Goal: Task Accomplishment & Management: Manage account settings

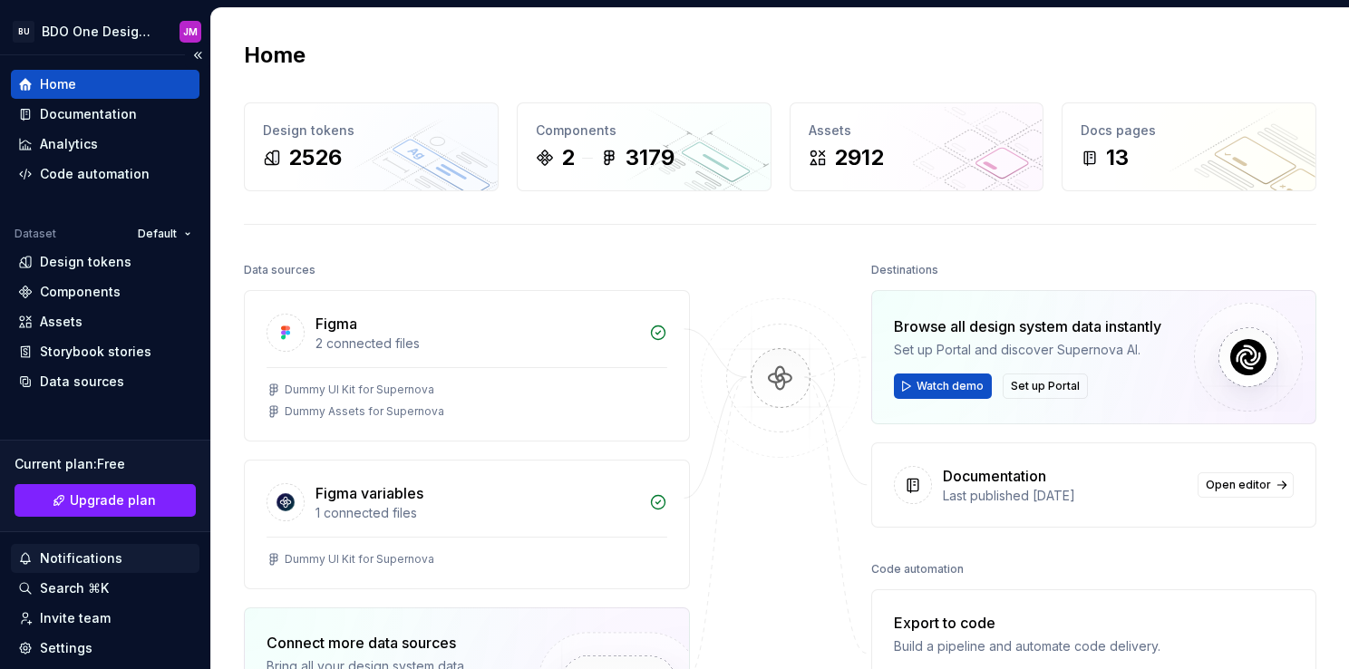
click at [115, 553] on div "Notifications" at bounding box center [81, 559] width 83 height 18
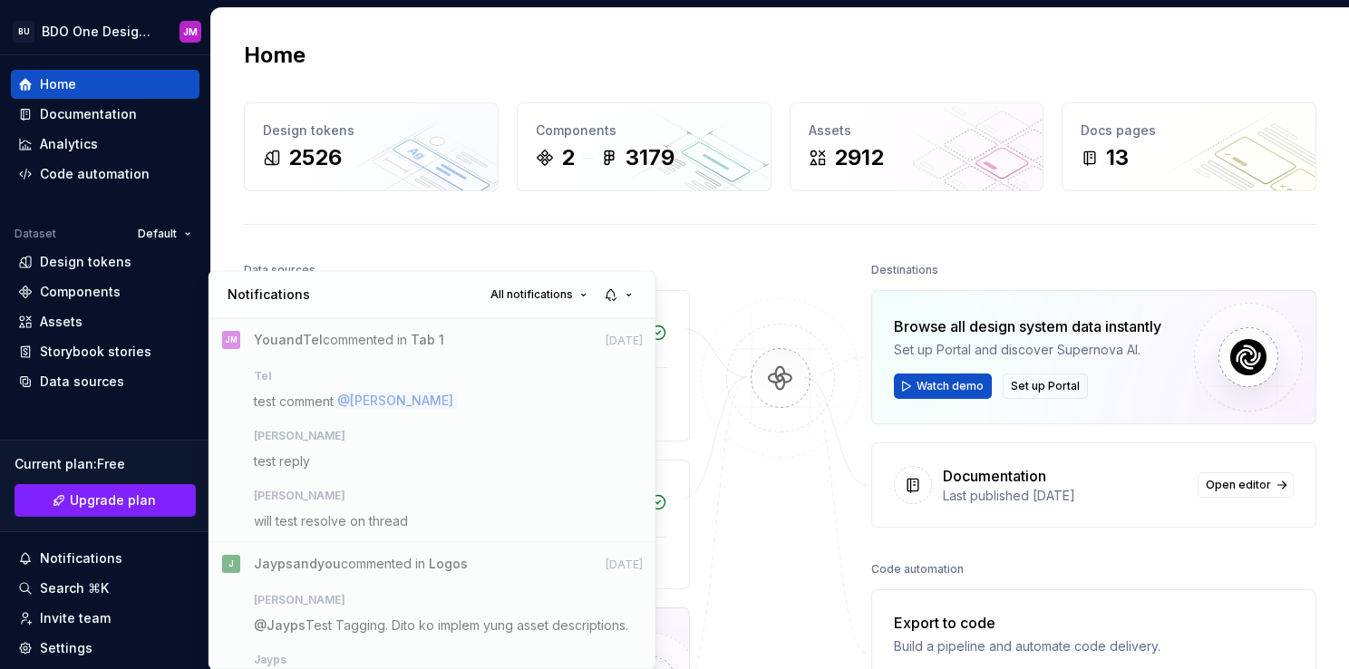
click at [114, 555] on html "BU BDO One Design System JM Home Documentation Analytics Code automation Datase…" at bounding box center [674, 334] width 1349 height 669
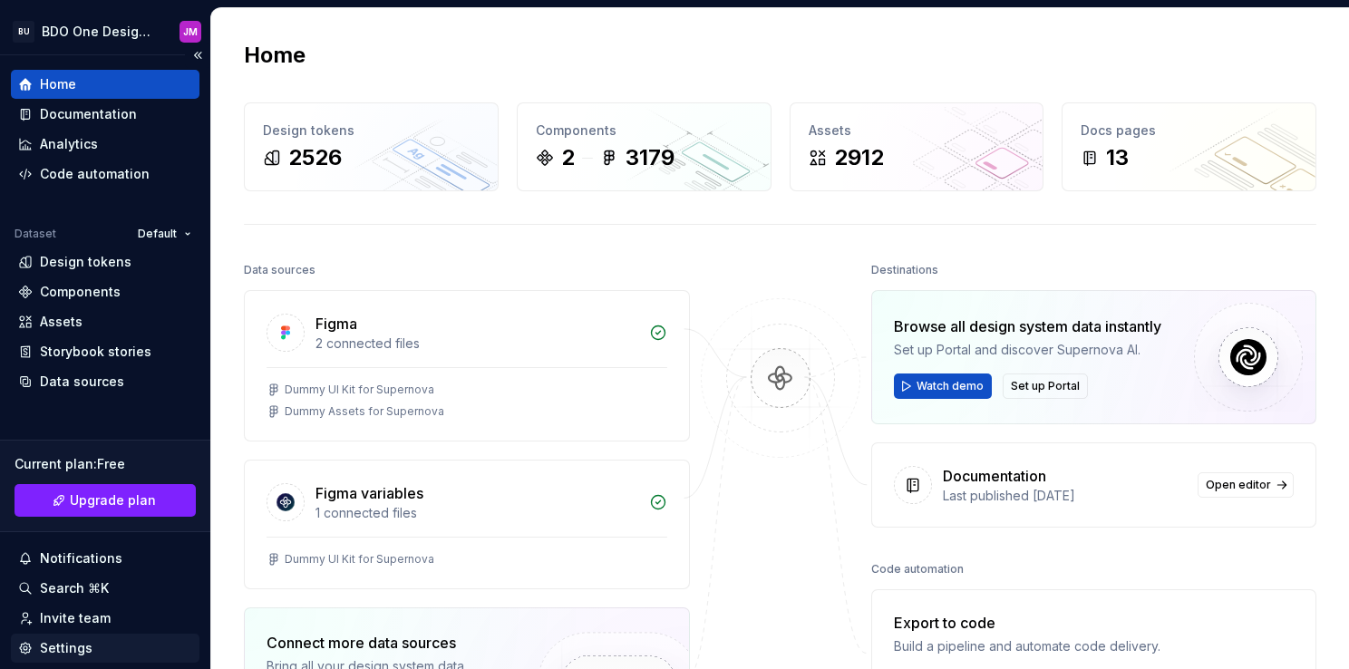
click at [81, 643] on div "Settings" at bounding box center [66, 648] width 53 height 18
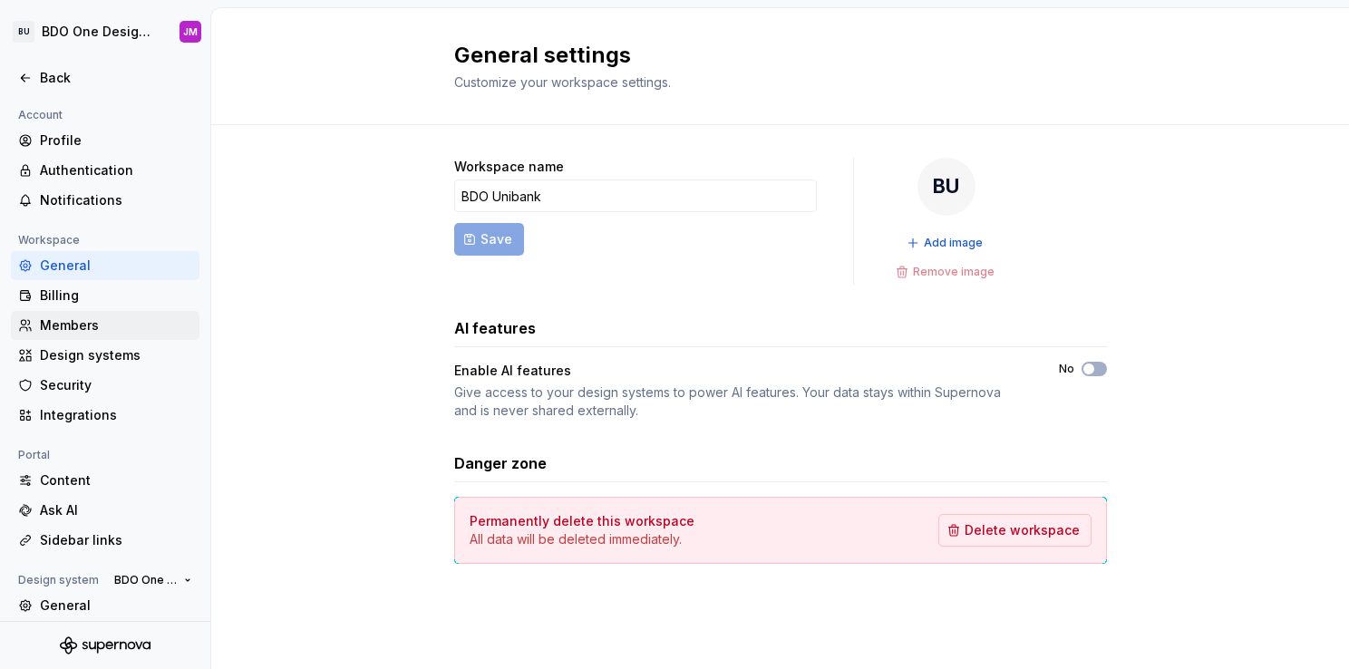
click at [98, 328] on div "Members" at bounding box center [116, 325] width 152 height 18
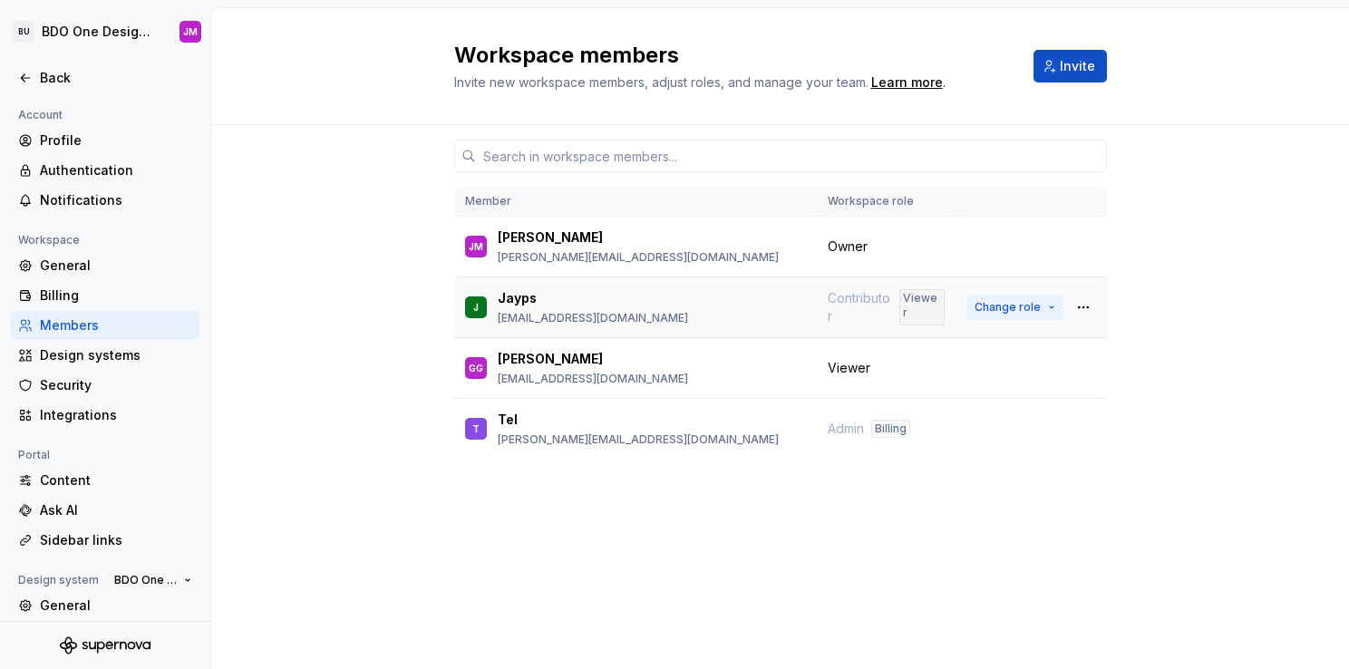
click at [1034, 305] on span "Change role" at bounding box center [1008, 307] width 66 height 15
click at [1139, 444] on div "Member Workspace role [PERSON_NAME] [PERSON_NAME] [PERSON_NAME][EMAIL_ADDRESS][…" at bounding box center [780, 397] width 1138 height 544
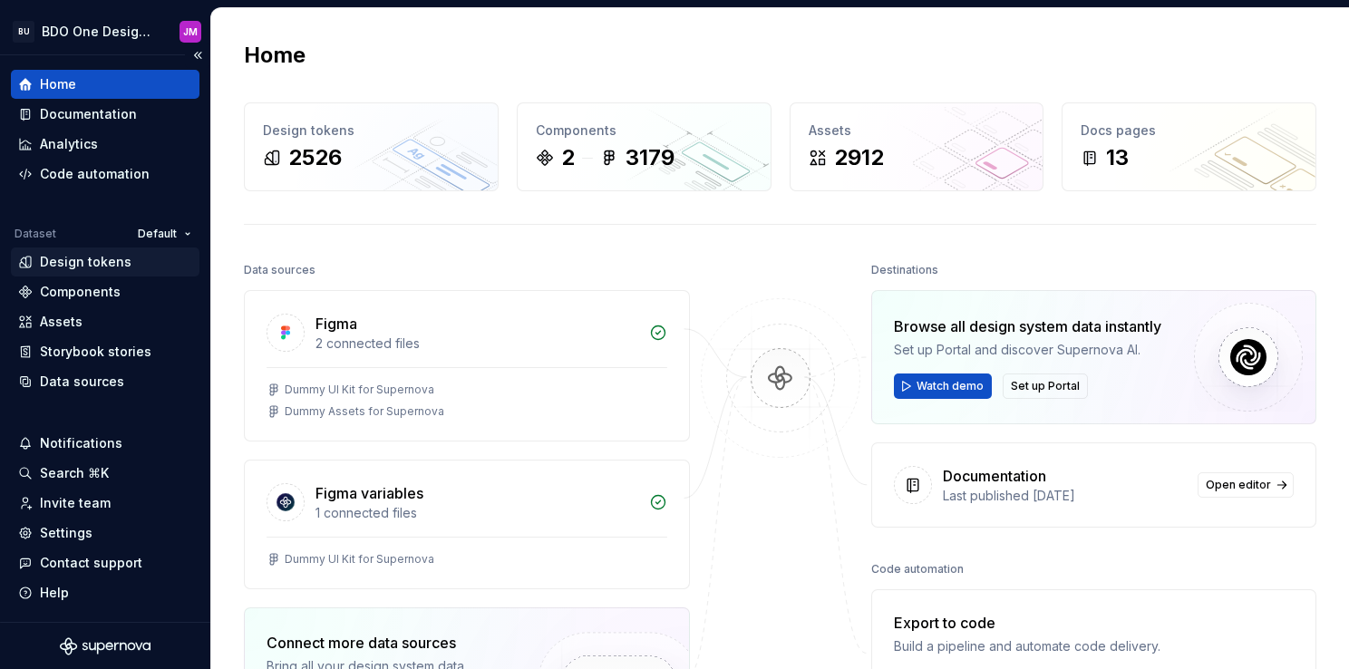
click at [101, 264] on div "Design tokens" at bounding box center [86, 262] width 92 height 18
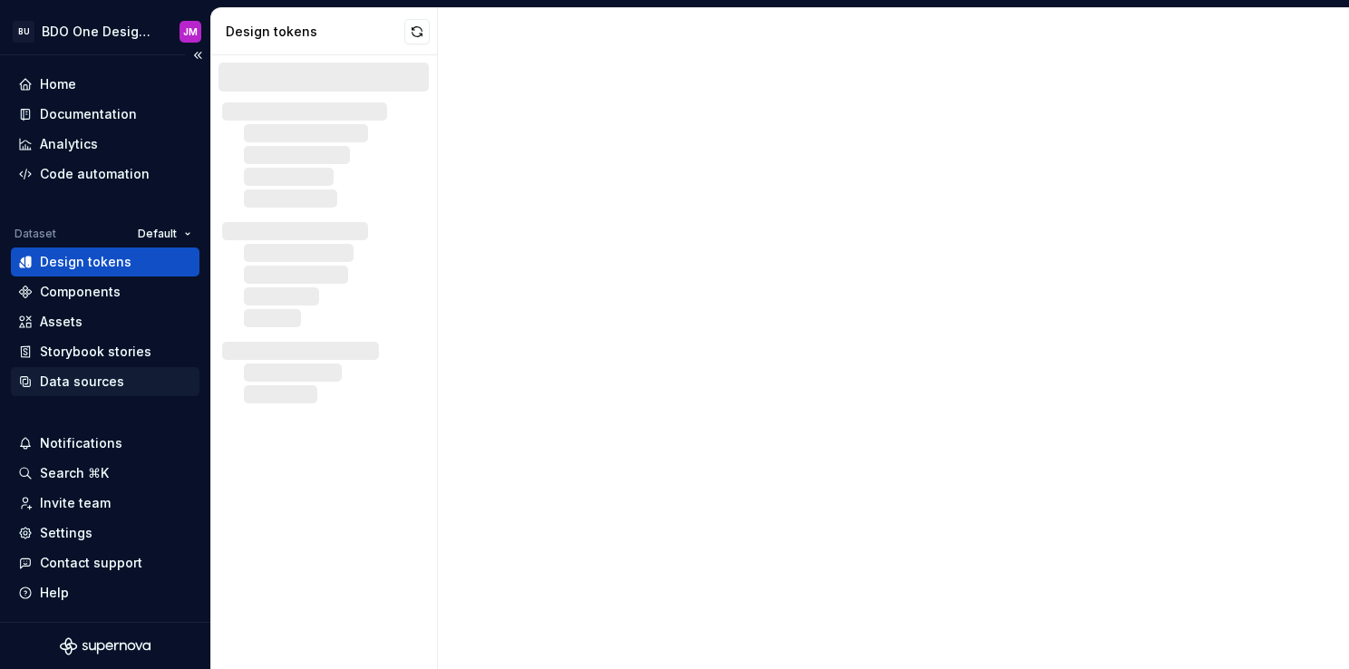
click at [95, 385] on div "Data sources" at bounding box center [82, 382] width 84 height 18
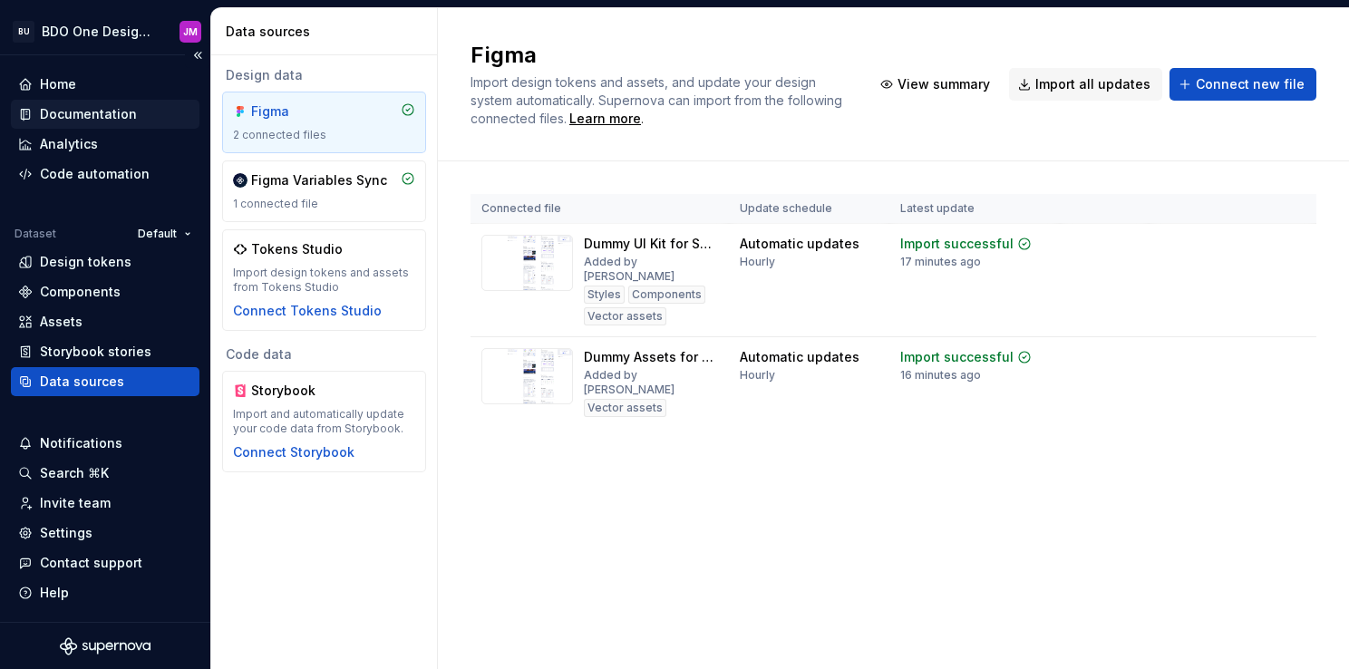
click at [78, 118] on div "Documentation" at bounding box center [88, 114] width 97 height 18
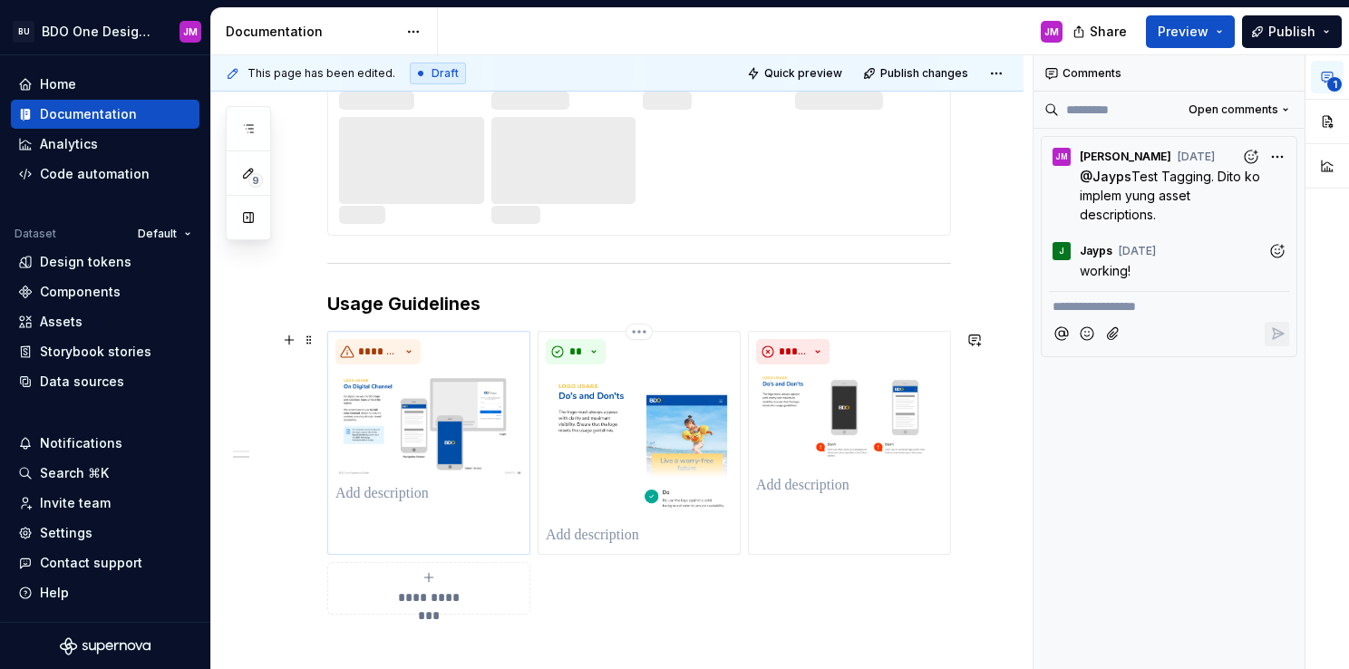
scroll to position [544, 0]
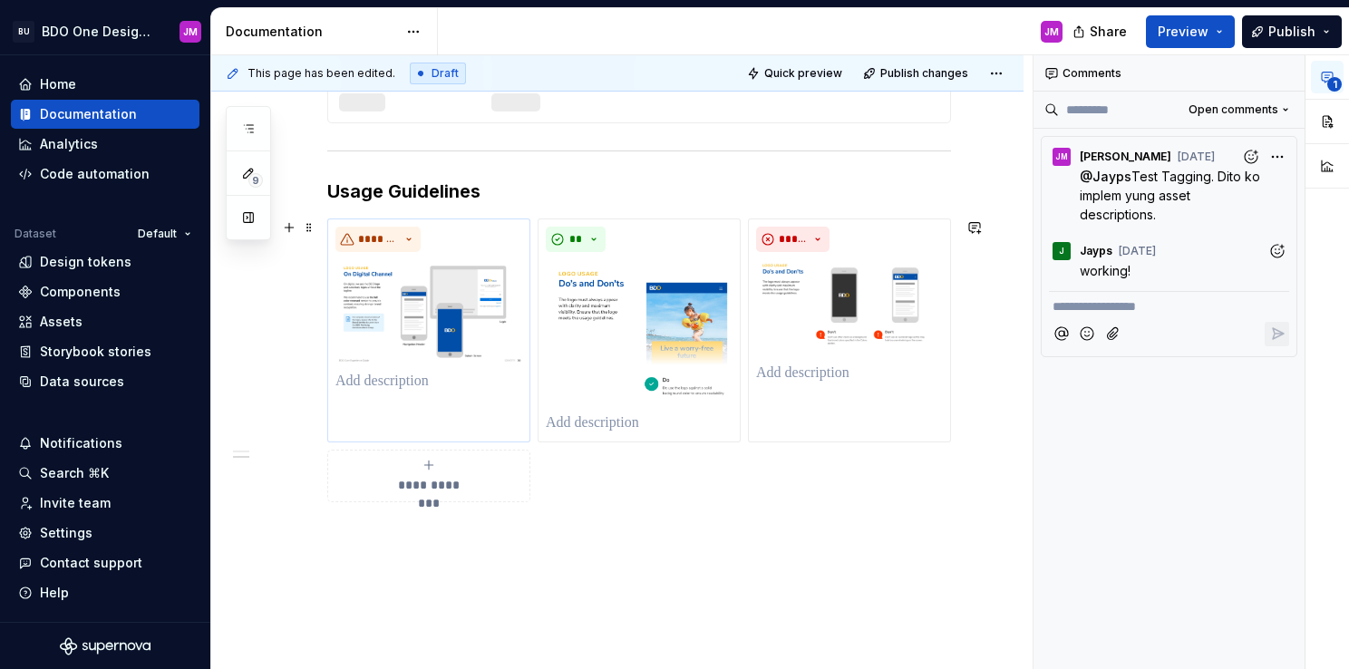
click at [506, 366] on div "*******" at bounding box center [429, 310] width 187 height 166
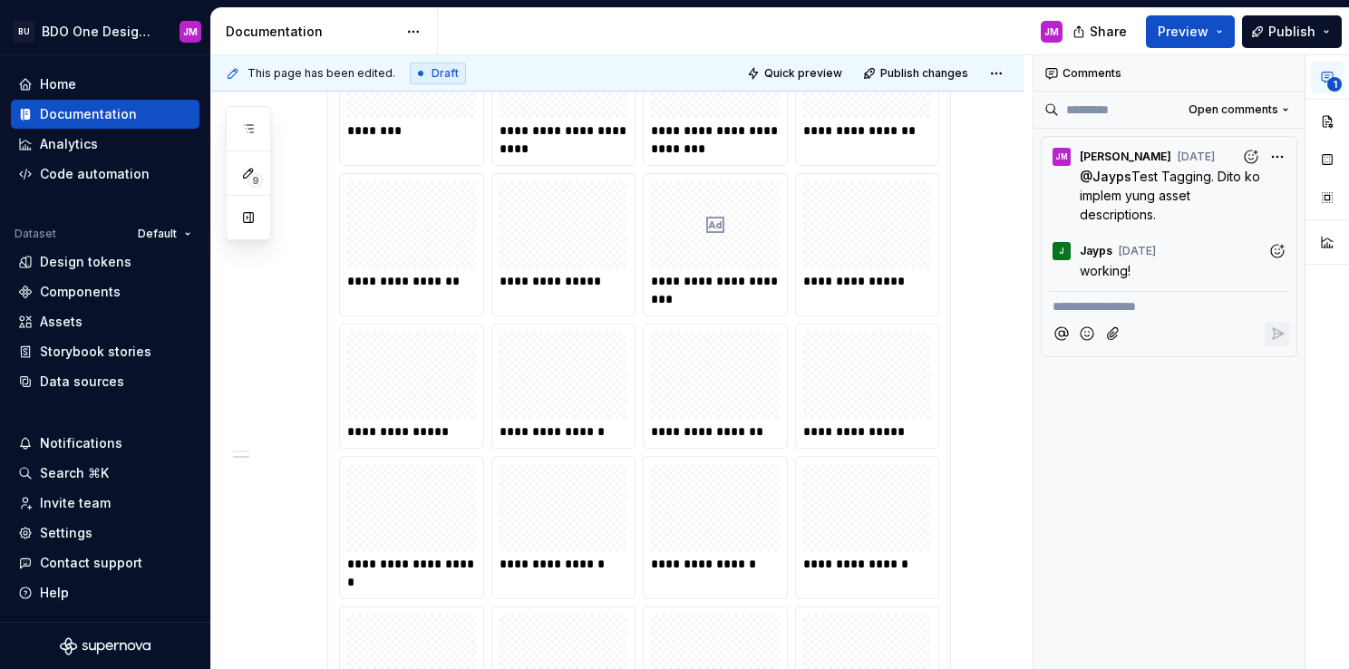
type textarea "*"
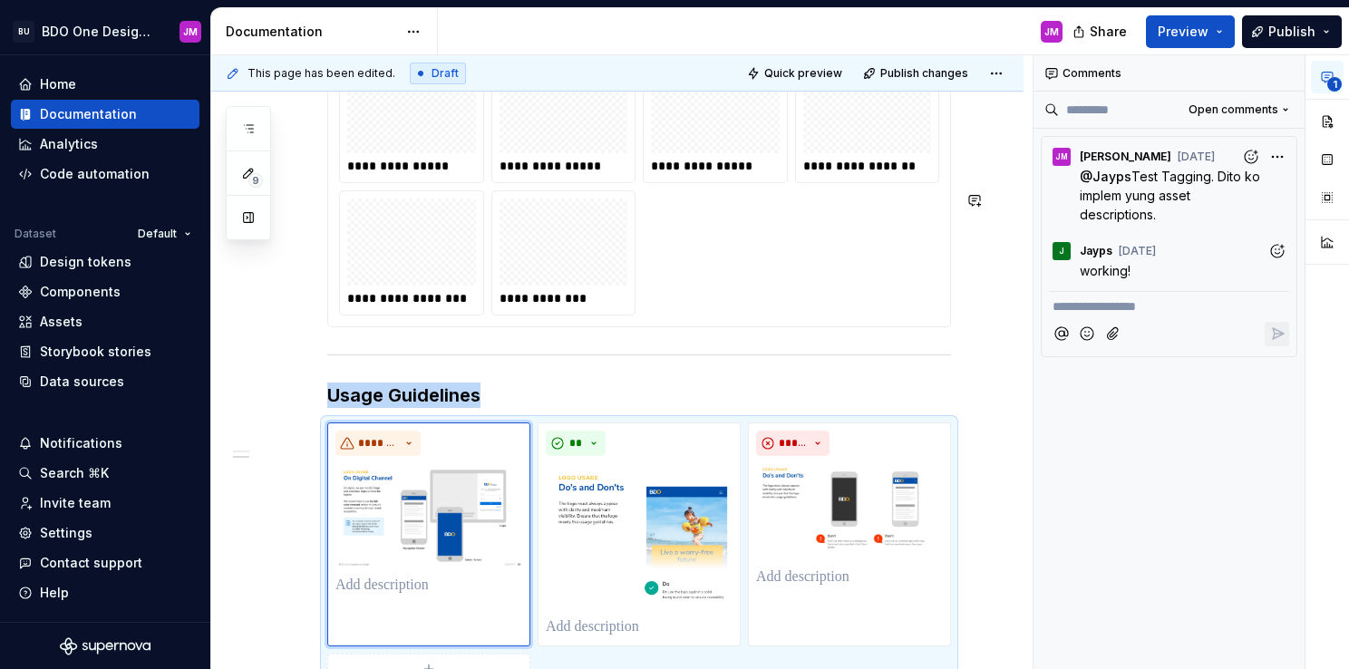
scroll to position [90416, 0]
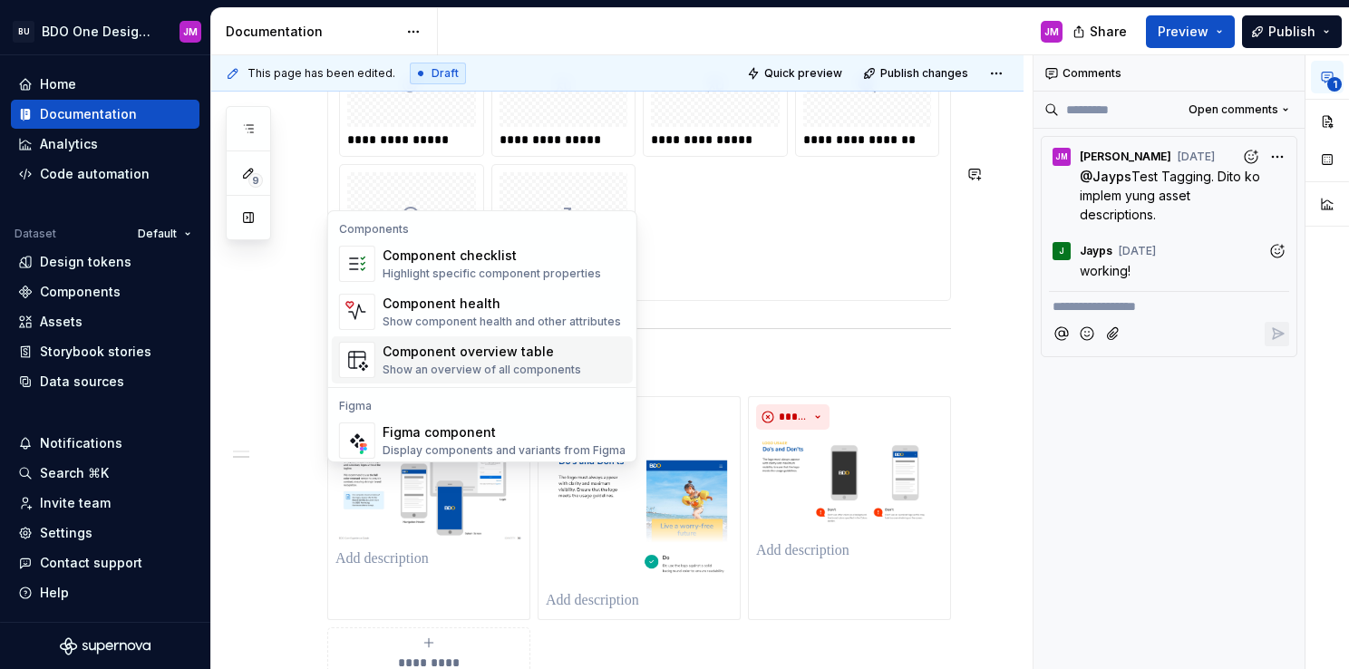
click at [519, 354] on div "Component overview table" at bounding box center [482, 352] width 199 height 18
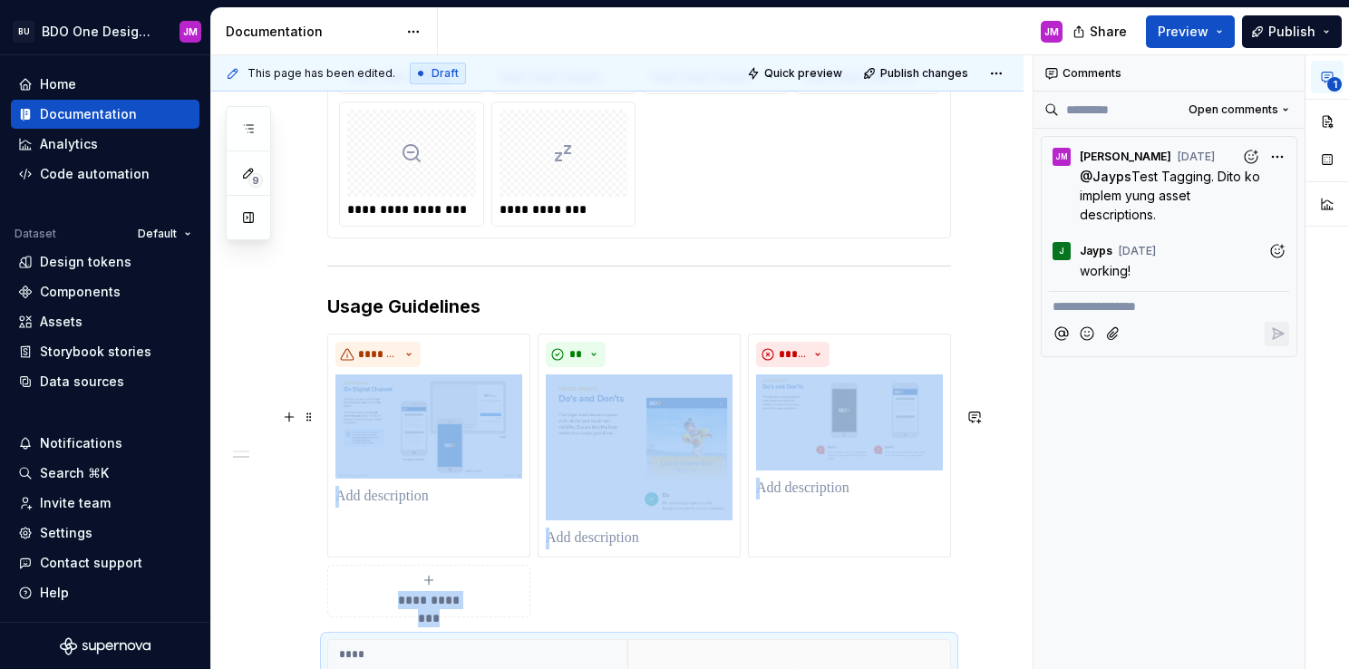
scroll to position [90507, 0]
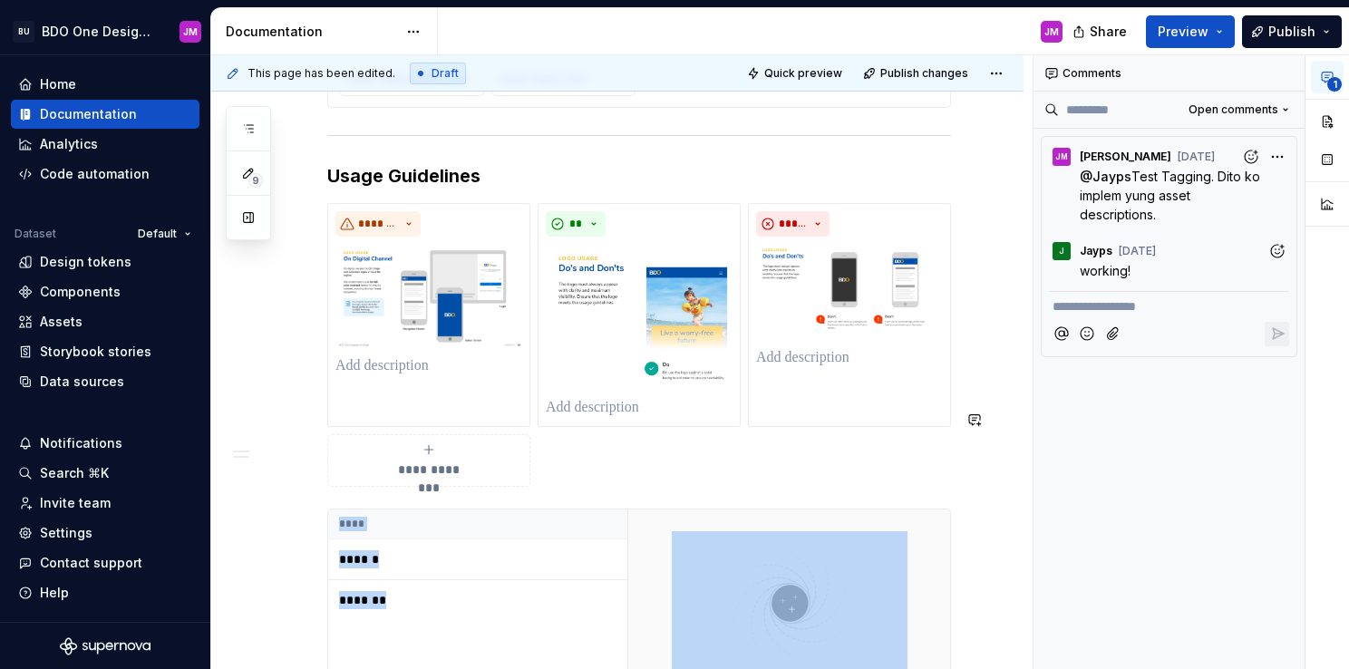
scroll to position [90613, 0]
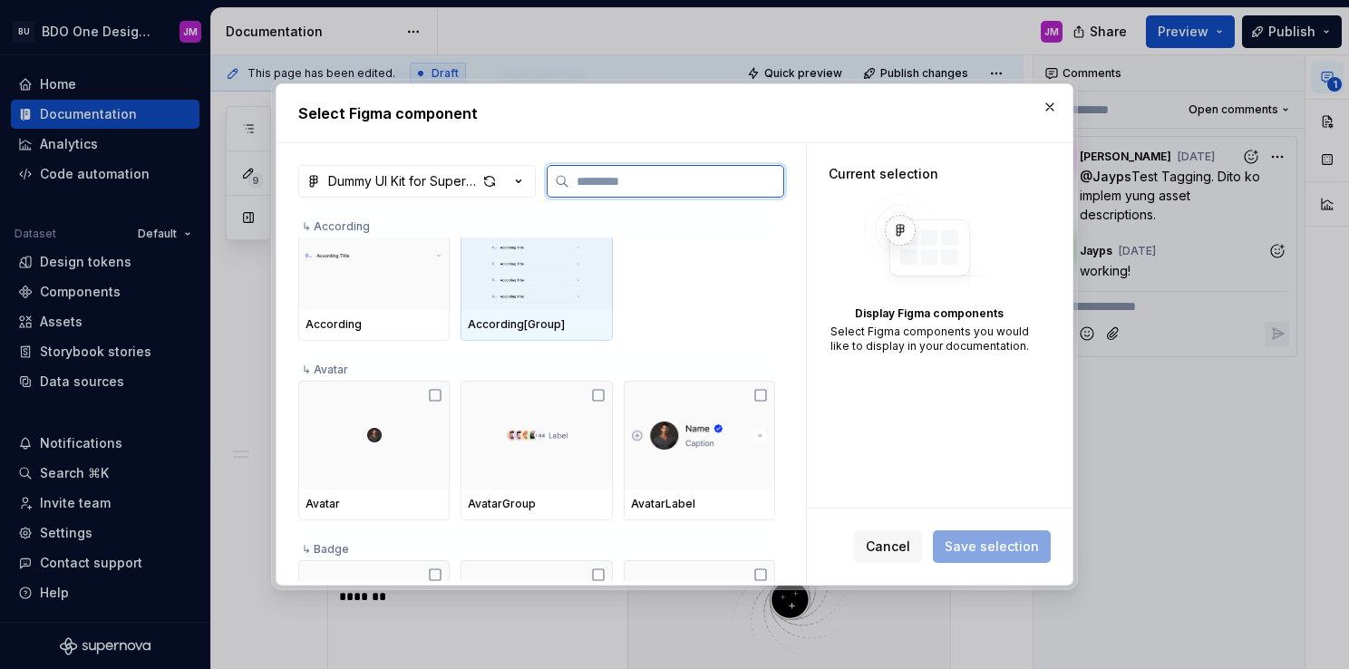
scroll to position [91, 0]
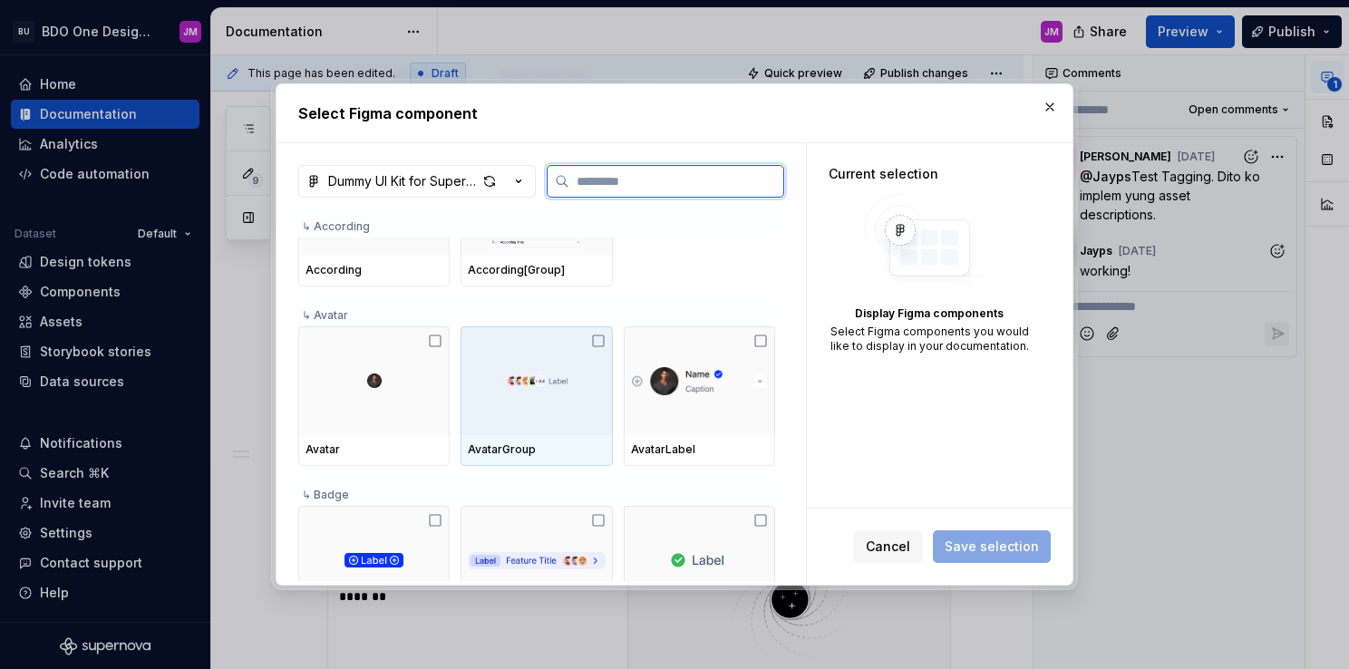
click at [585, 343] on div at bounding box center [536, 380] width 151 height 109
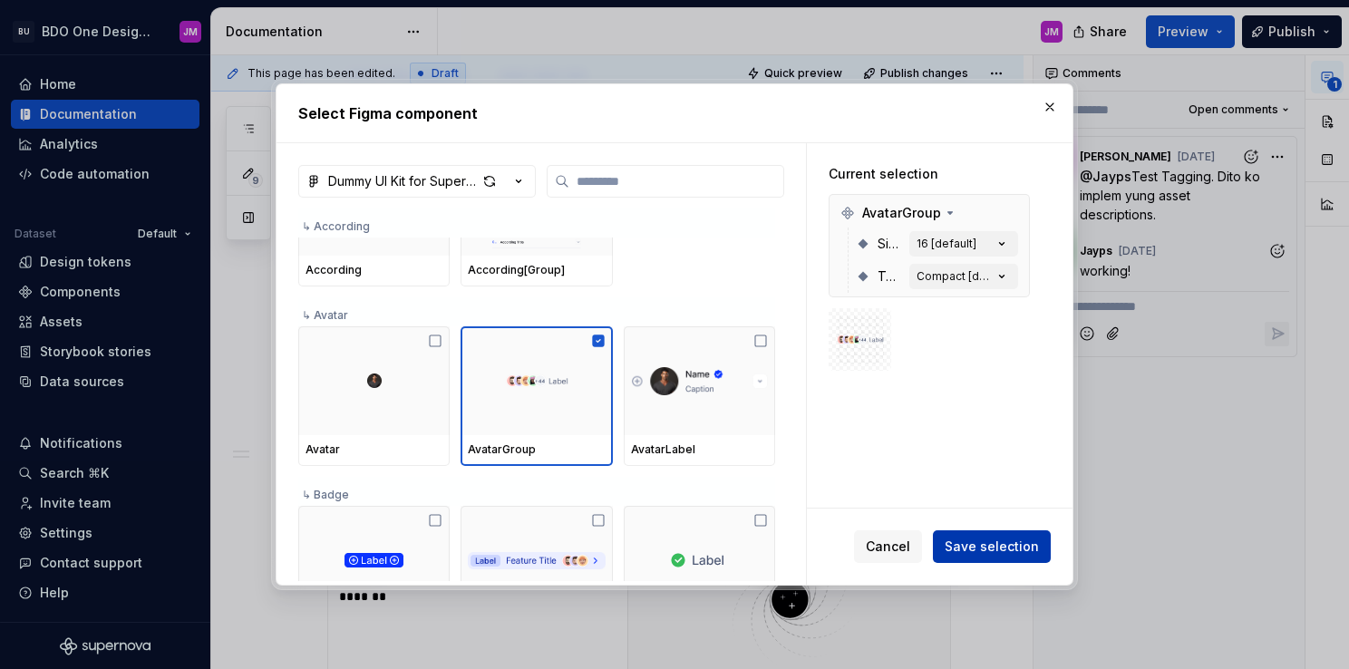
click at [1027, 543] on span "Save selection" at bounding box center [992, 547] width 94 height 18
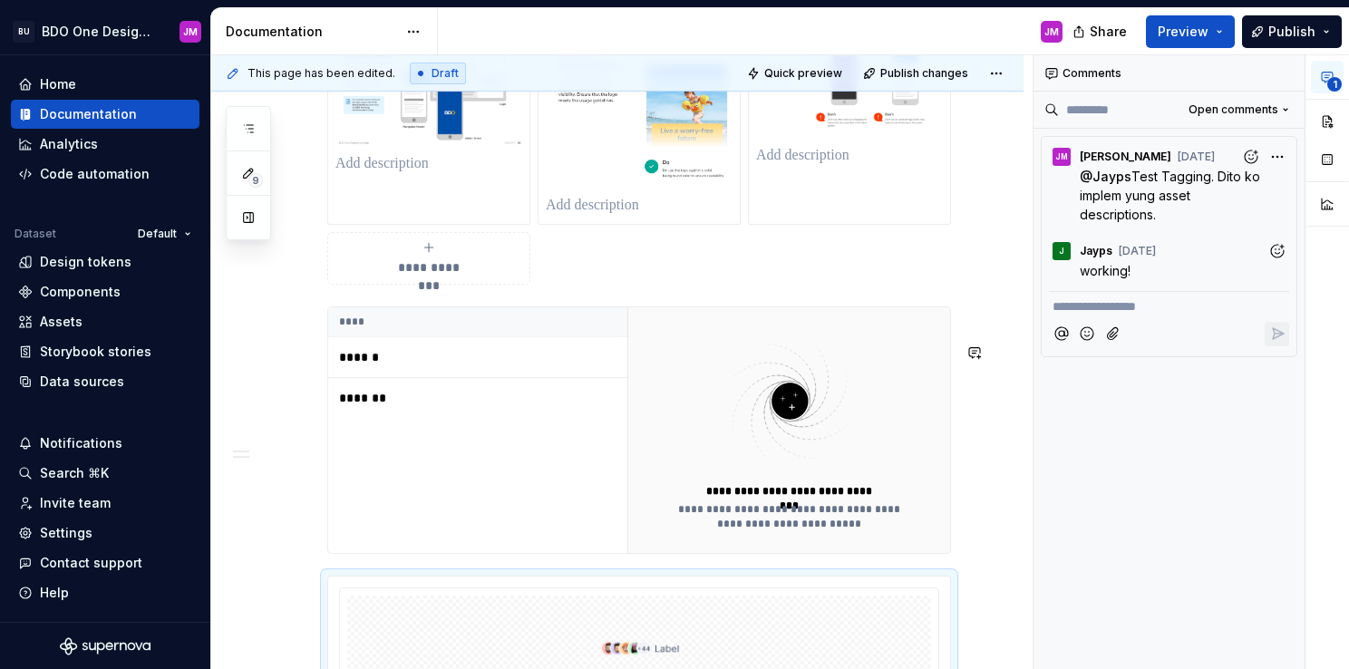
scroll to position [90783, 0]
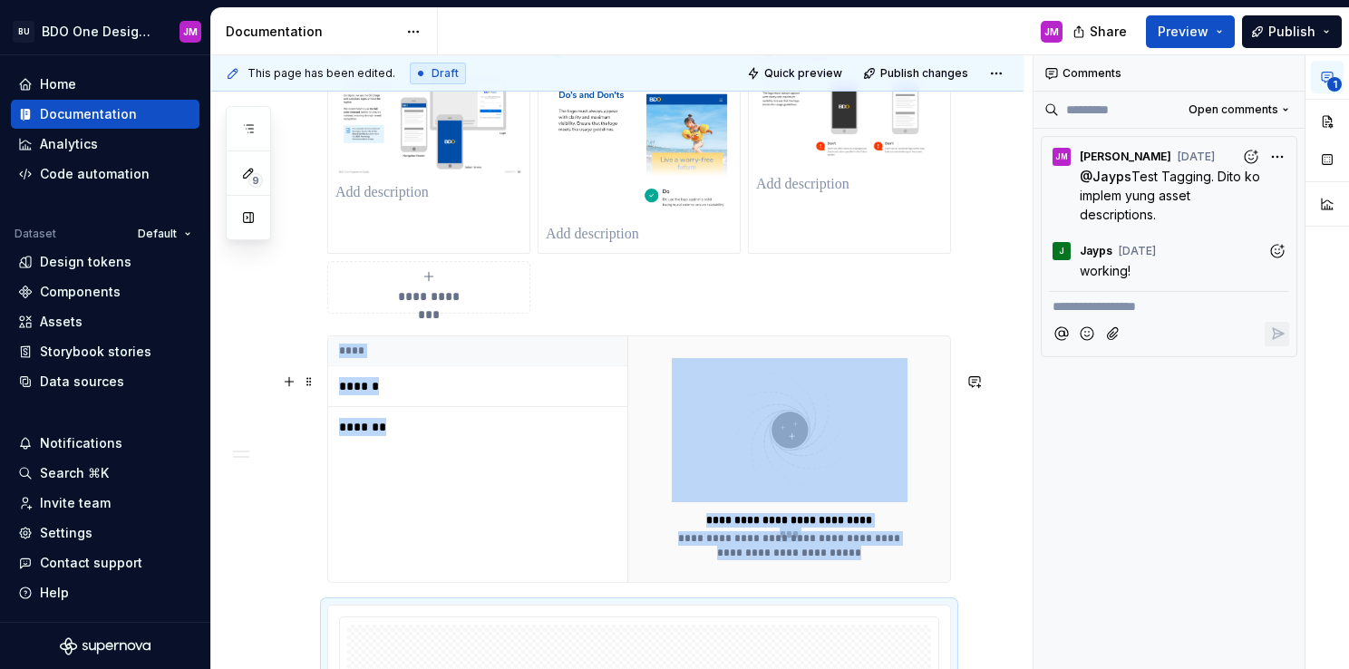
scroll to position [90692, 0]
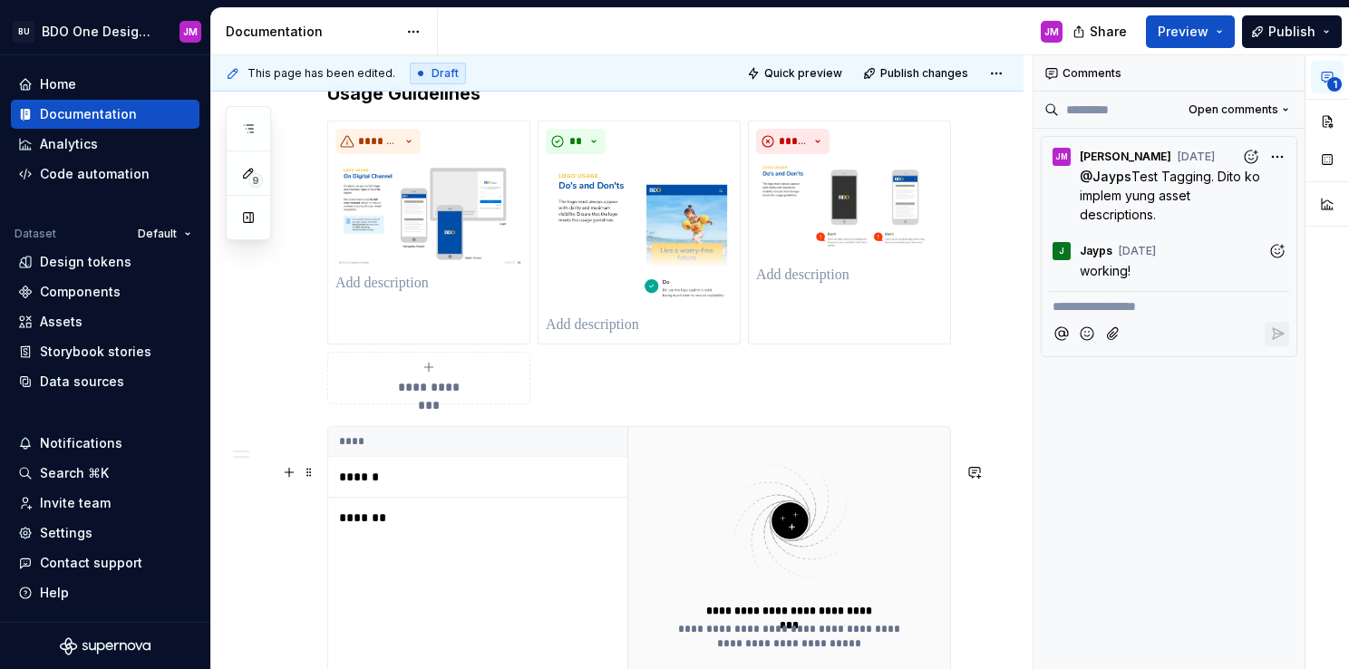
click at [83, 510] on div "Invite team" at bounding box center [75, 503] width 71 height 18
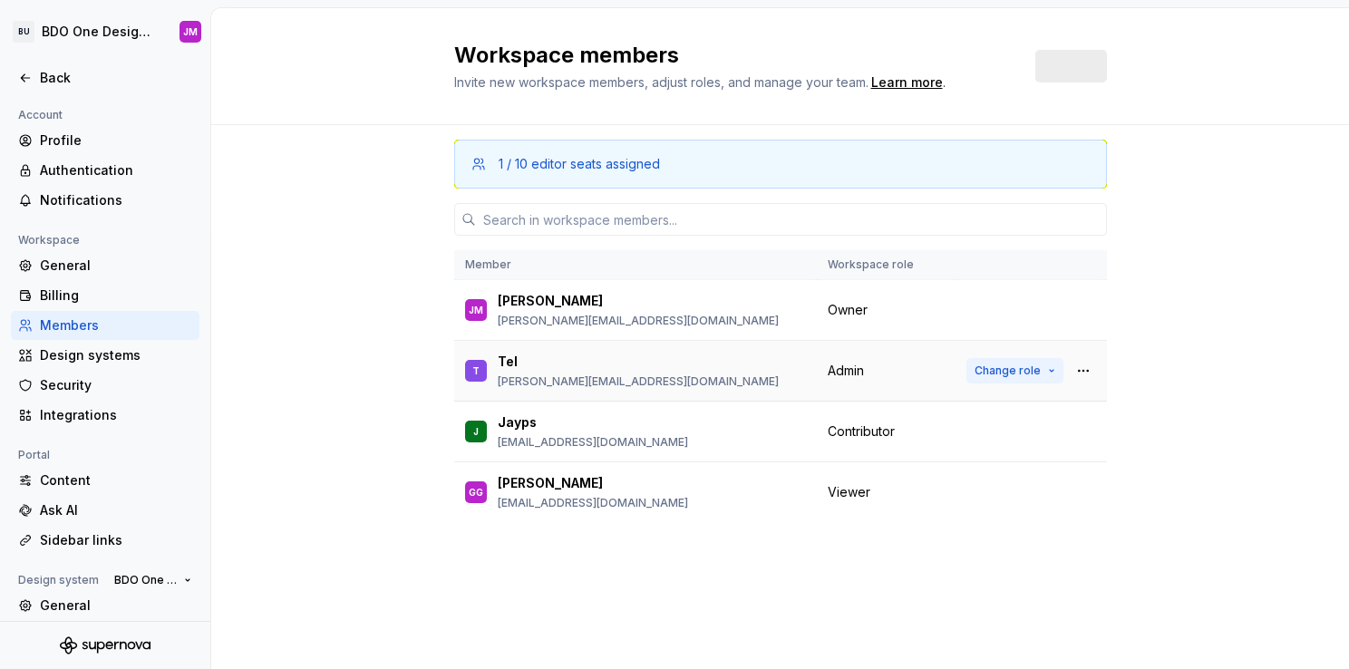
click at [1037, 373] on span "Change role" at bounding box center [1008, 371] width 66 height 15
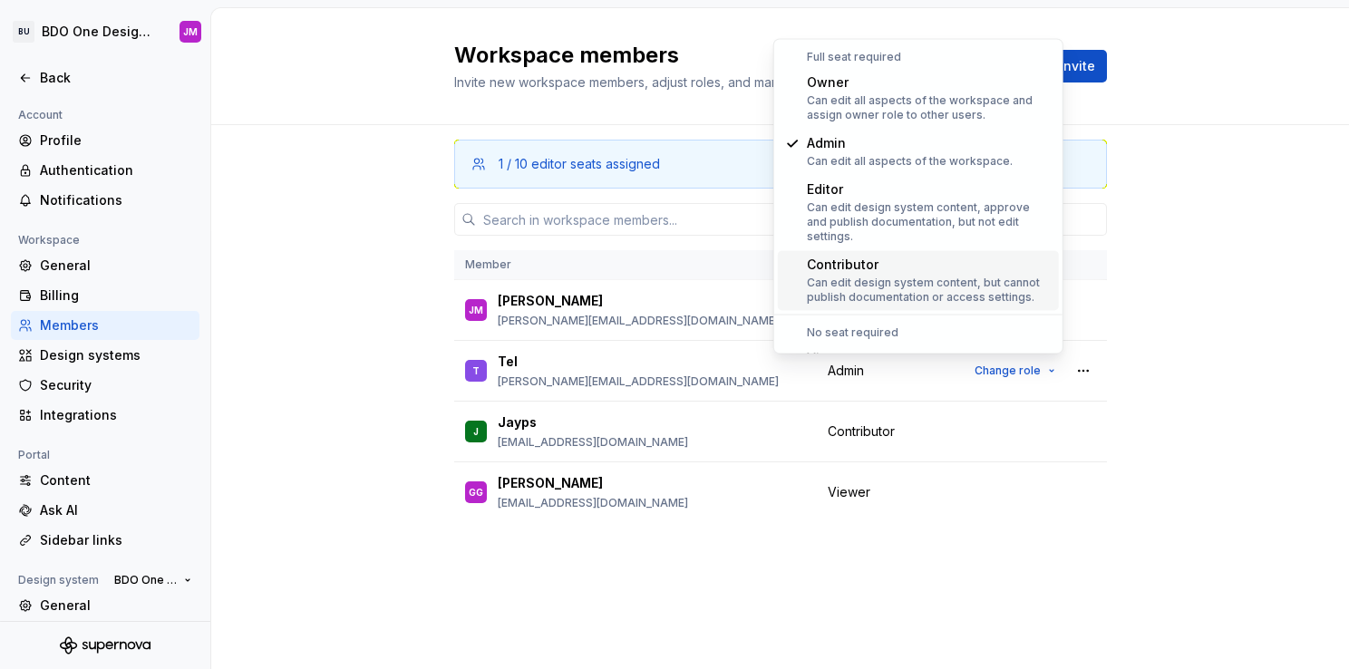
click at [330, 316] on div "1 / 10 editor seats assigned Member Workspace role JM Jolo Millar millar.johnlo…" at bounding box center [780, 397] width 1138 height 544
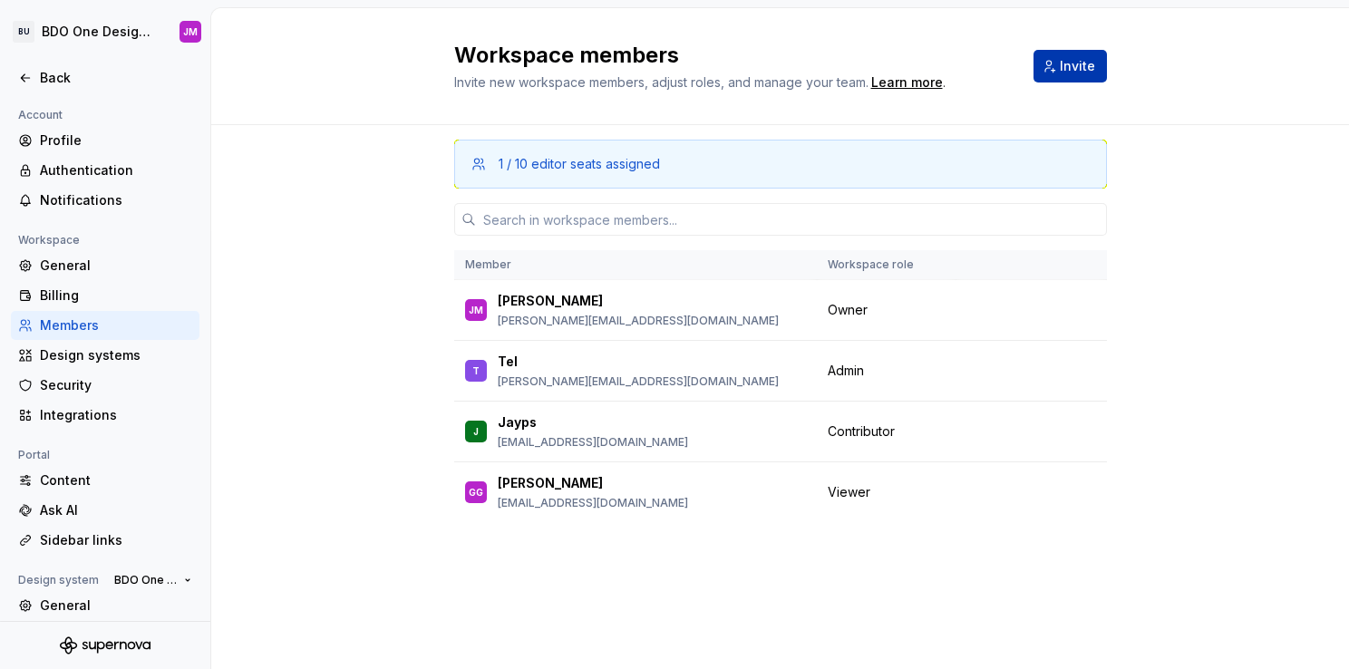
click at [1088, 77] on button "Invite" at bounding box center [1070, 66] width 73 height 33
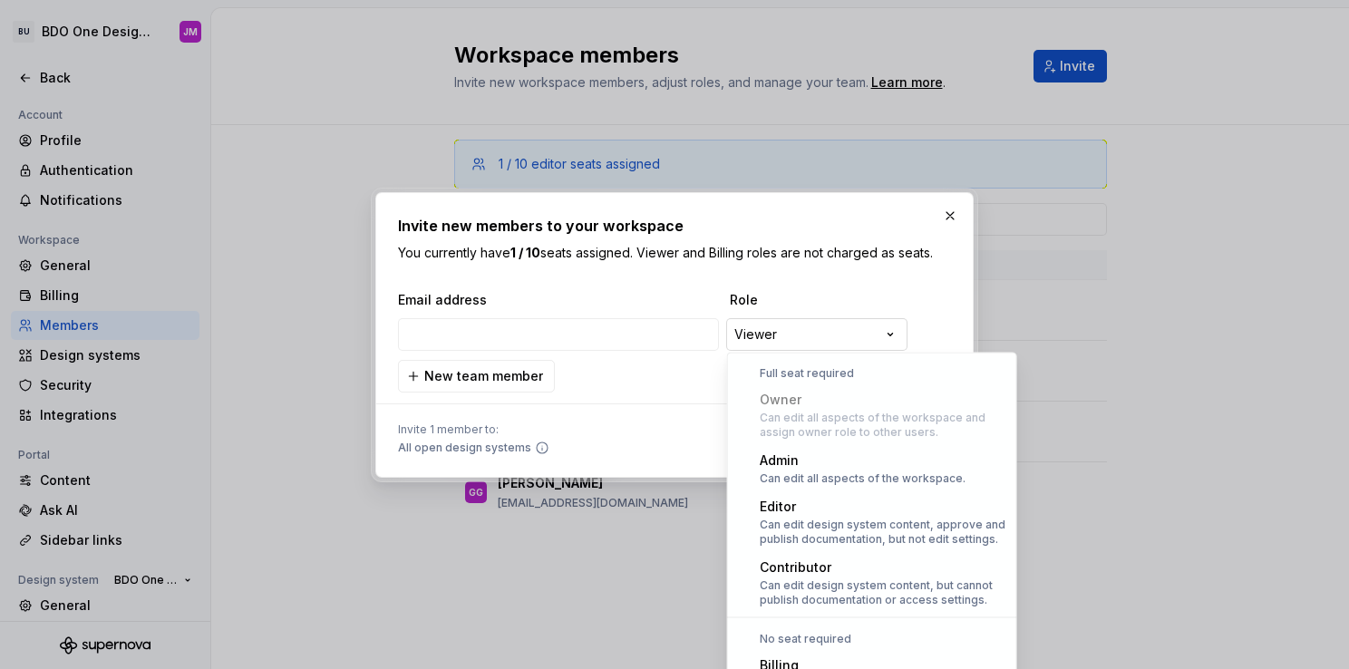
click at [816, 339] on div "**********" at bounding box center [674, 334] width 1349 height 669
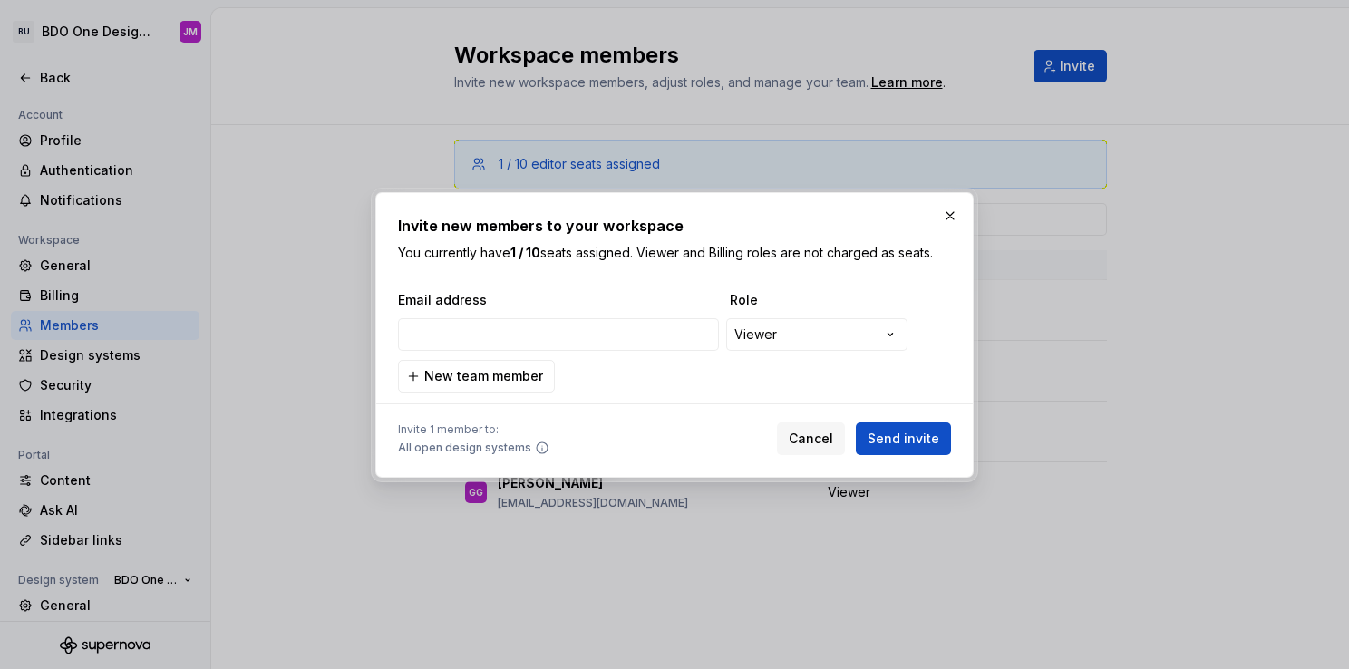
click at [1092, 507] on div at bounding box center [674, 334] width 1349 height 669
click at [951, 214] on button "button" at bounding box center [950, 215] width 25 height 25
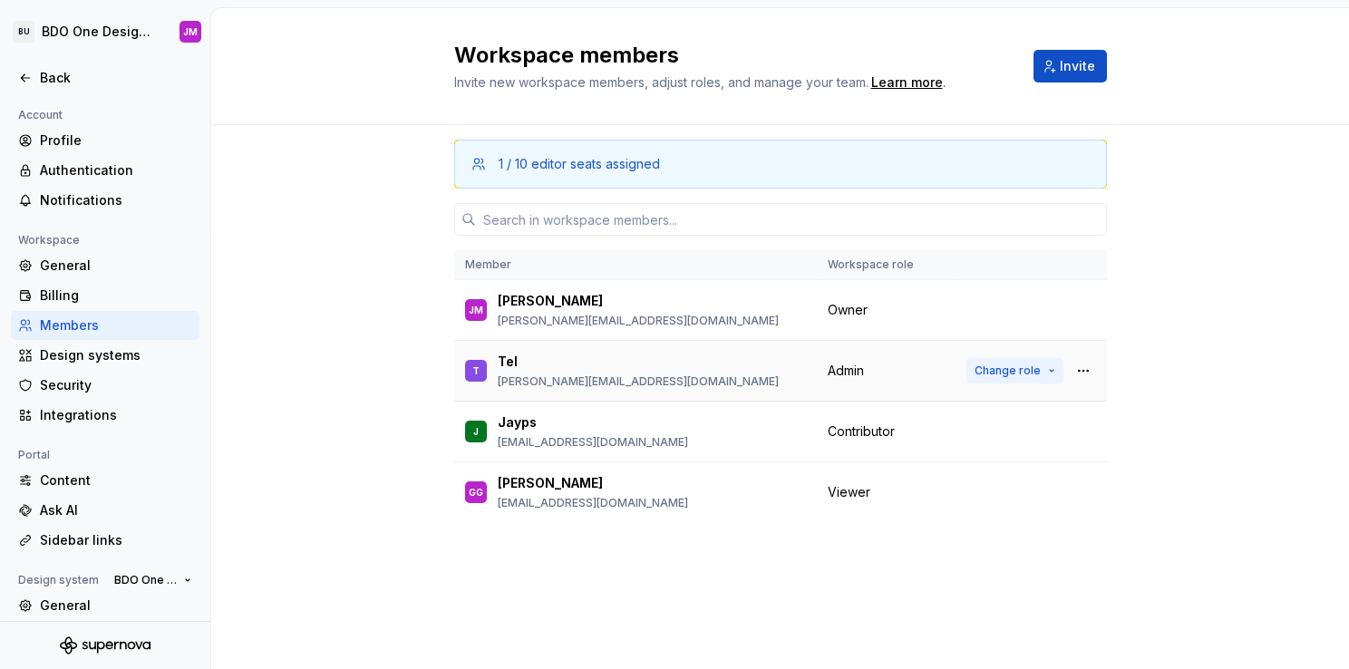
click at [1027, 365] on span "Change role" at bounding box center [1008, 371] width 66 height 15
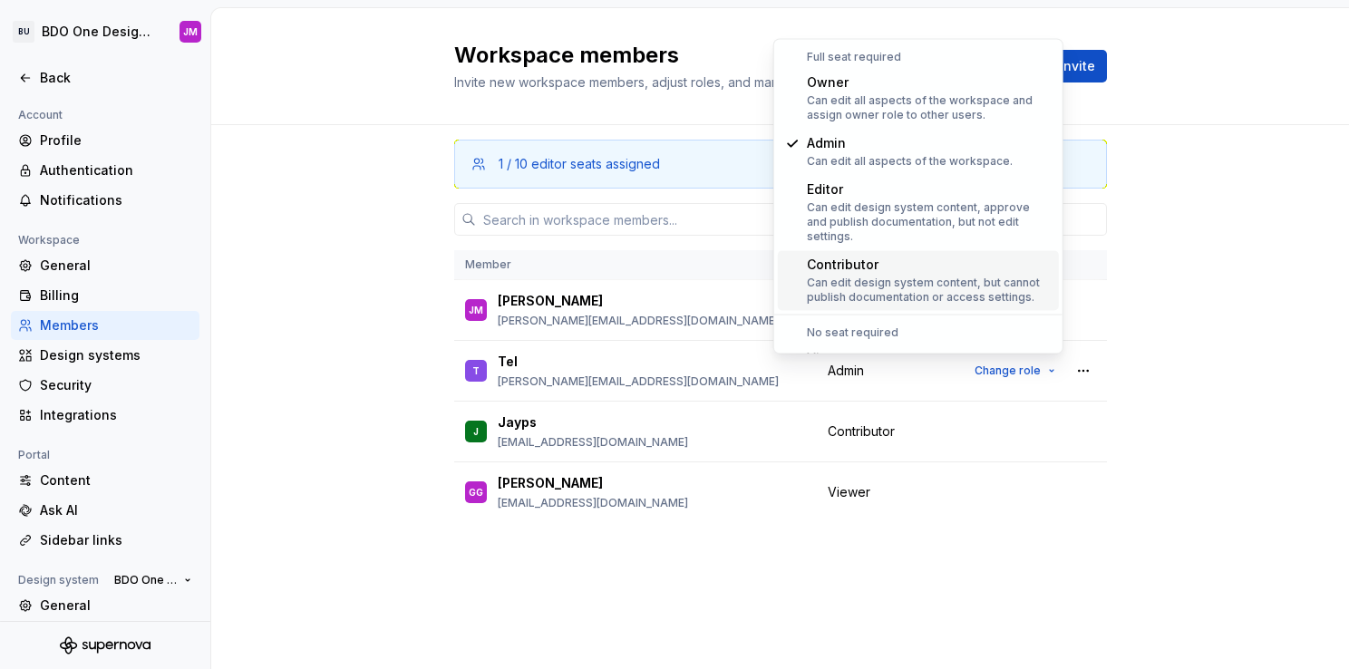
scroll to position [72, 0]
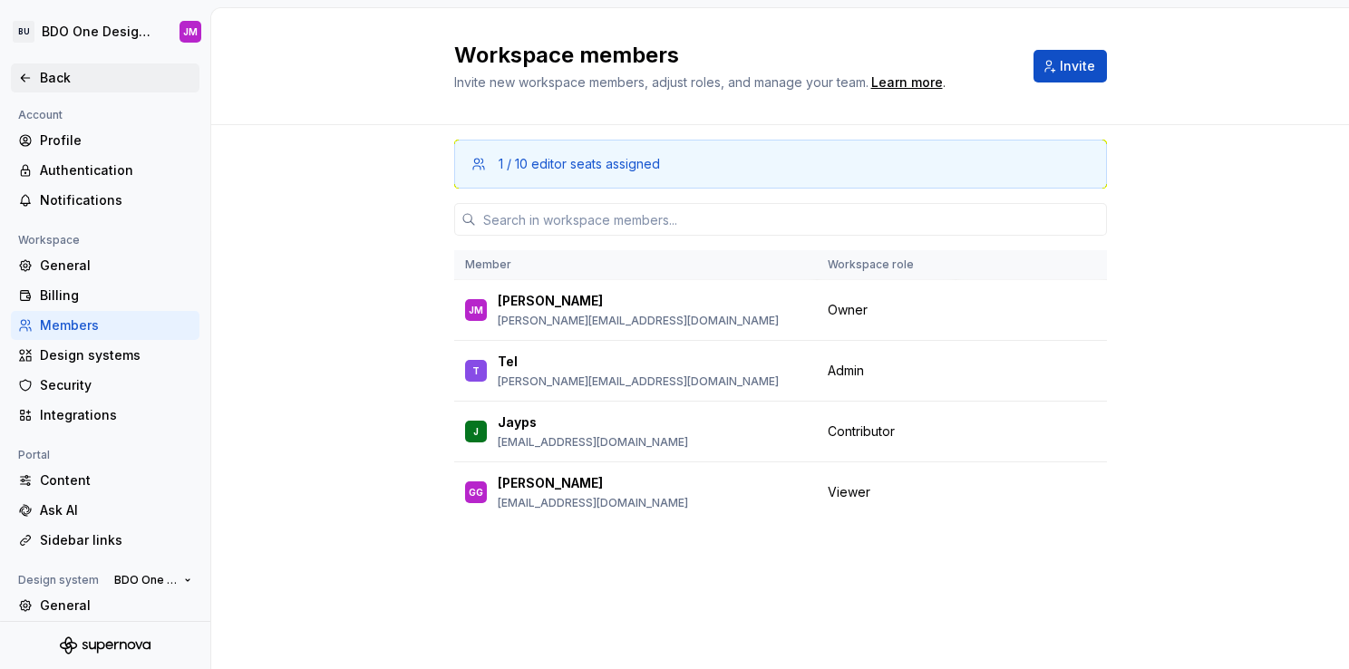
click at [44, 73] on div "Back" at bounding box center [116, 78] width 152 height 18
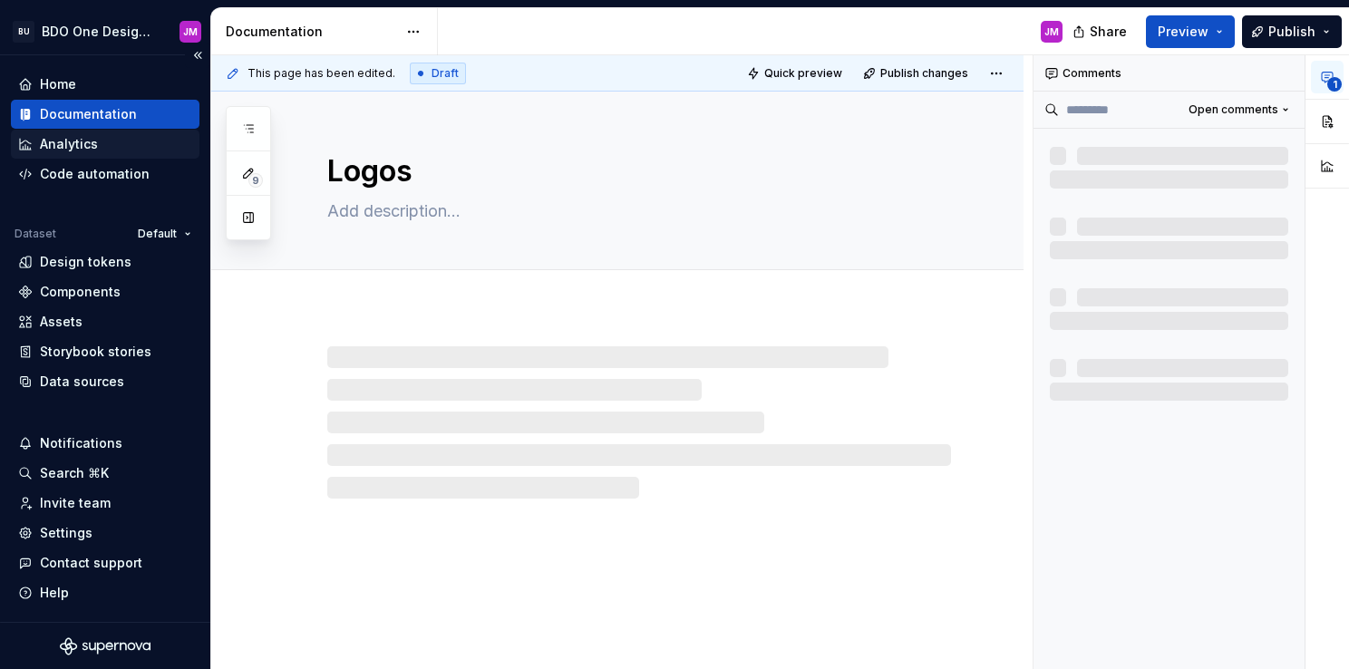
click at [58, 138] on div "Analytics" at bounding box center [69, 144] width 58 height 18
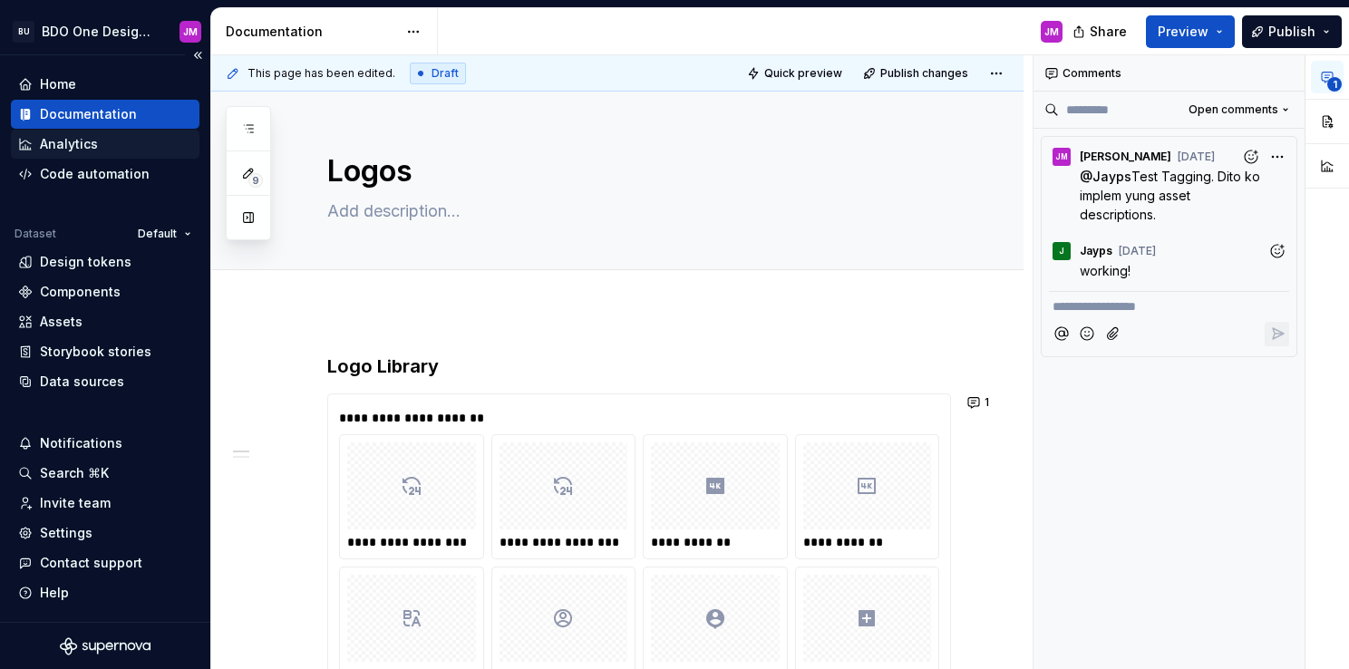
click at [119, 147] on div "Analytics" at bounding box center [105, 144] width 174 height 18
click at [76, 147] on div "Analytics" at bounding box center [69, 144] width 58 height 18
click at [76, 146] on div "Analytics" at bounding box center [69, 144] width 58 height 18
click at [71, 85] on div "Home" at bounding box center [58, 84] width 36 height 18
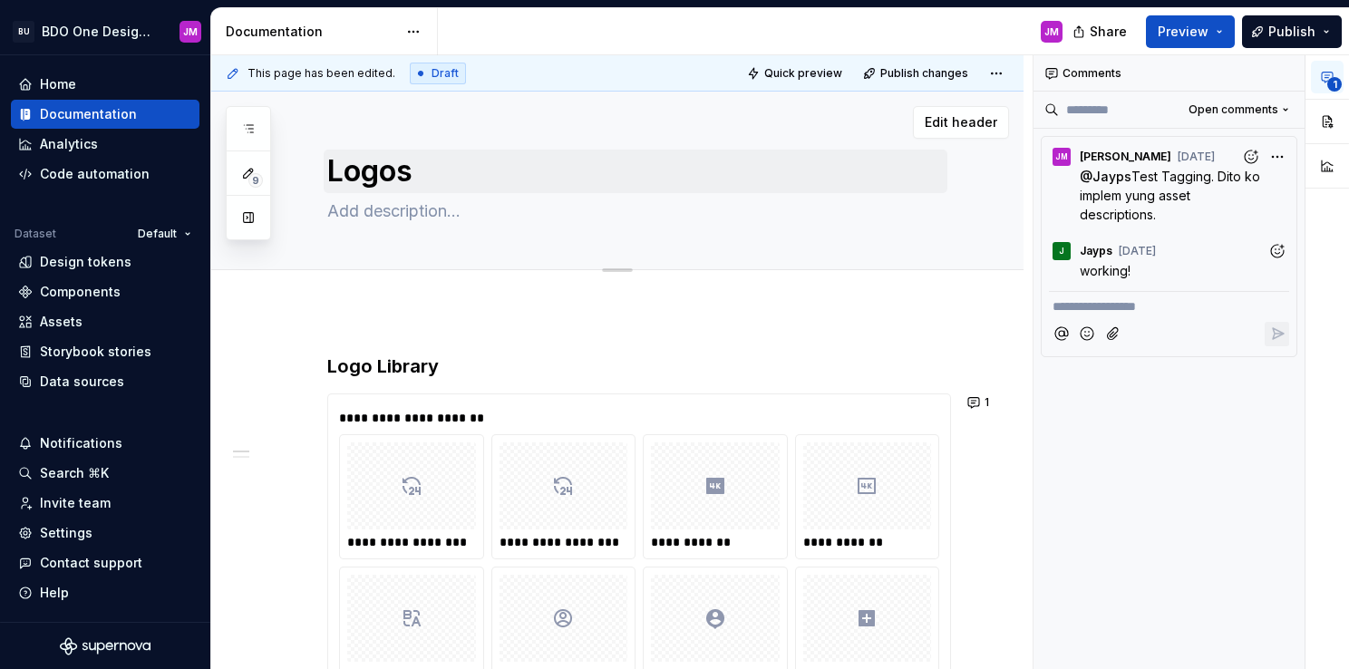
type textarea "*"
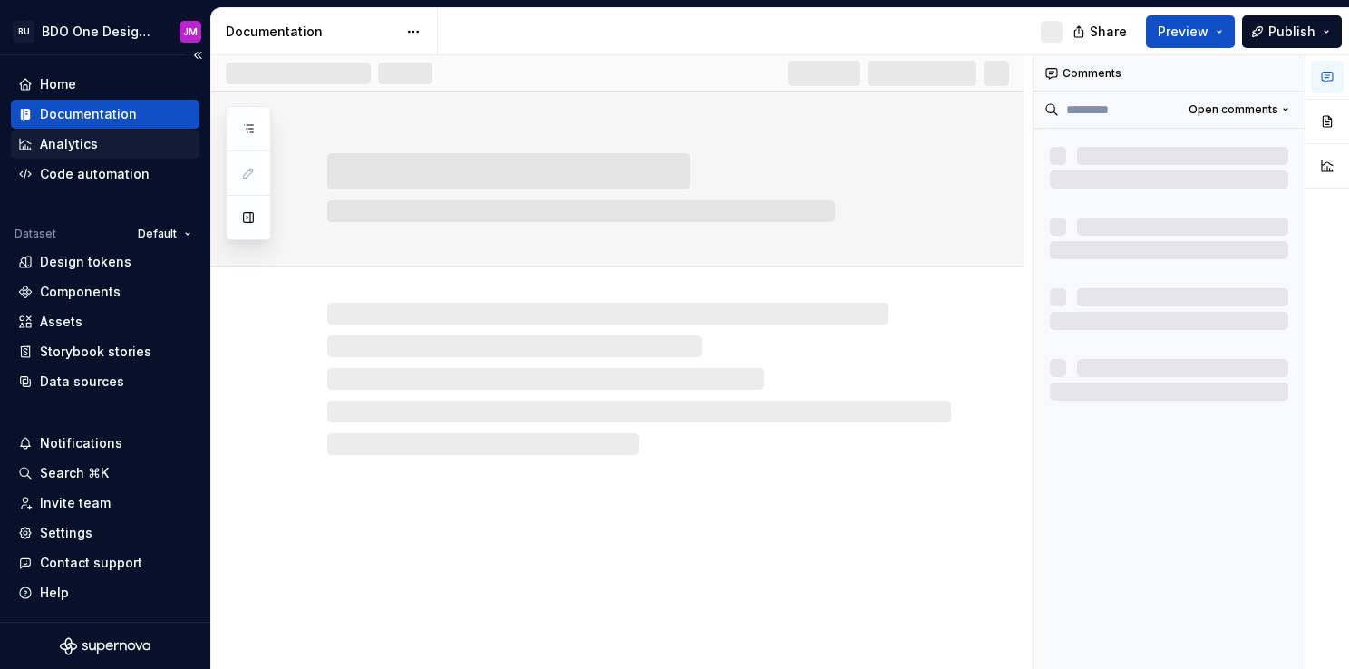
click at [112, 140] on div "Analytics" at bounding box center [105, 144] width 174 height 18
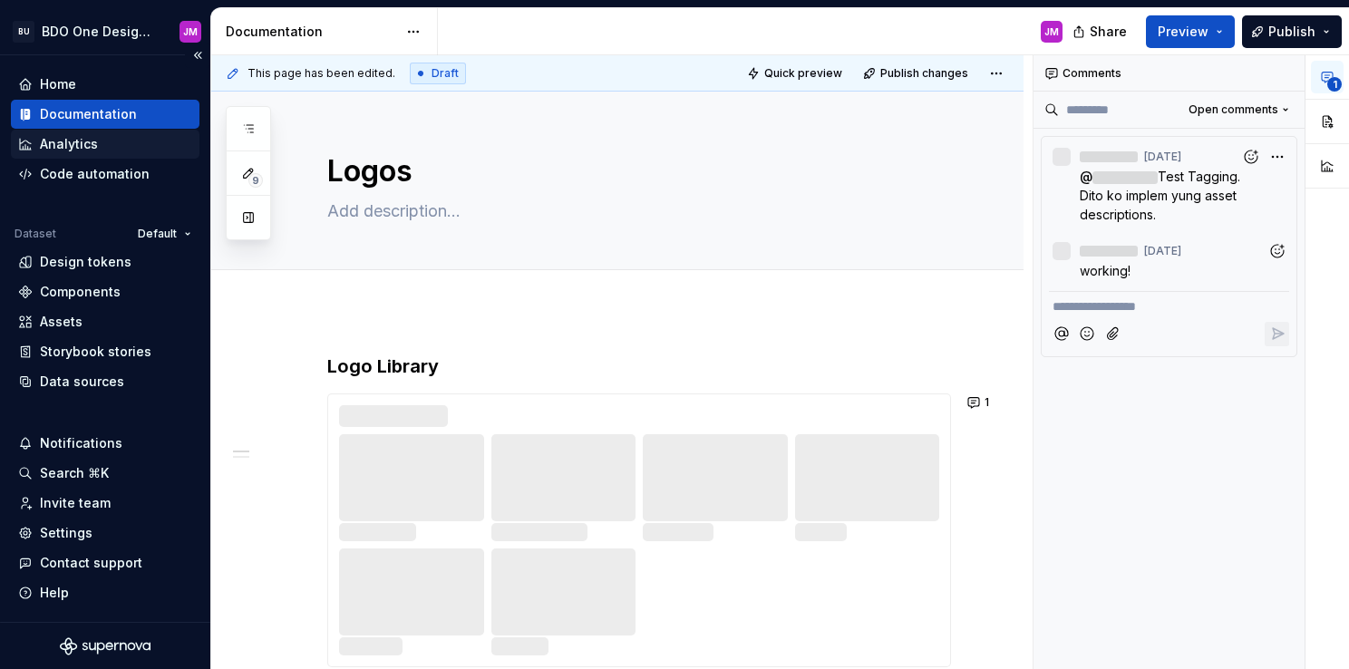
click at [110, 144] on div "Analytics" at bounding box center [105, 144] width 174 height 18
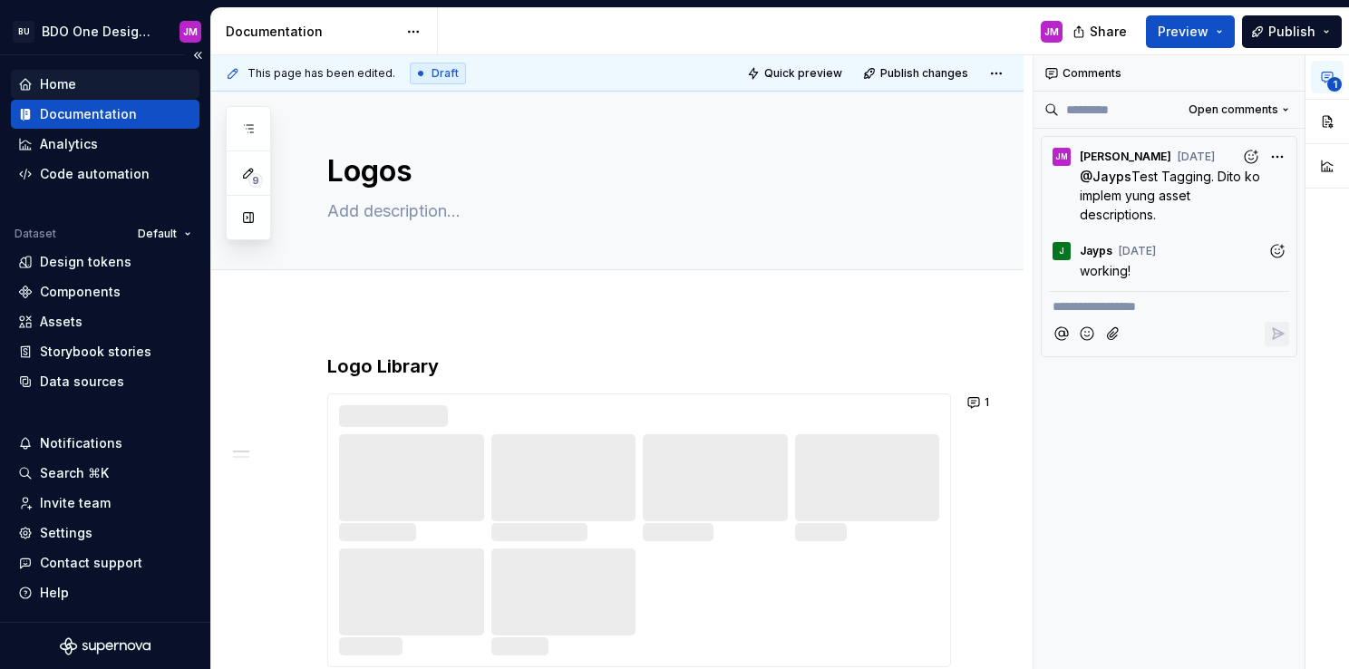
click at [75, 83] on div "Home" at bounding box center [58, 84] width 36 height 18
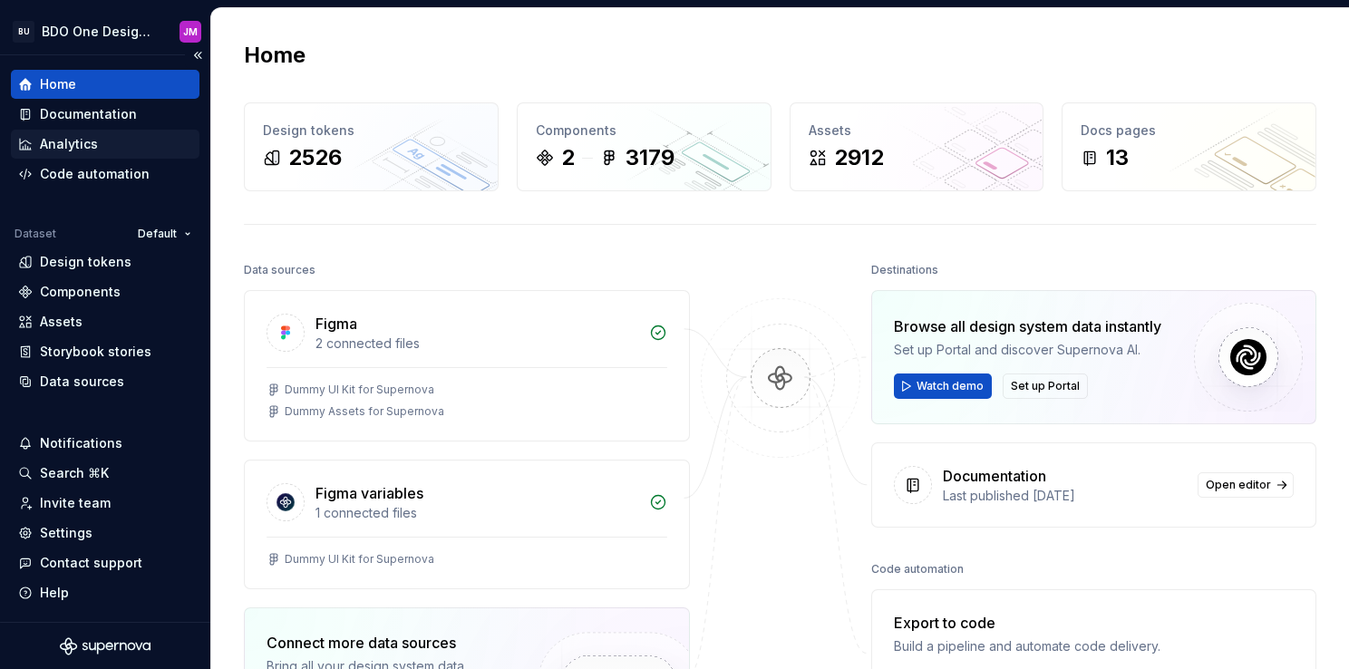
click at [98, 147] on div "Analytics" at bounding box center [105, 144] width 174 height 18
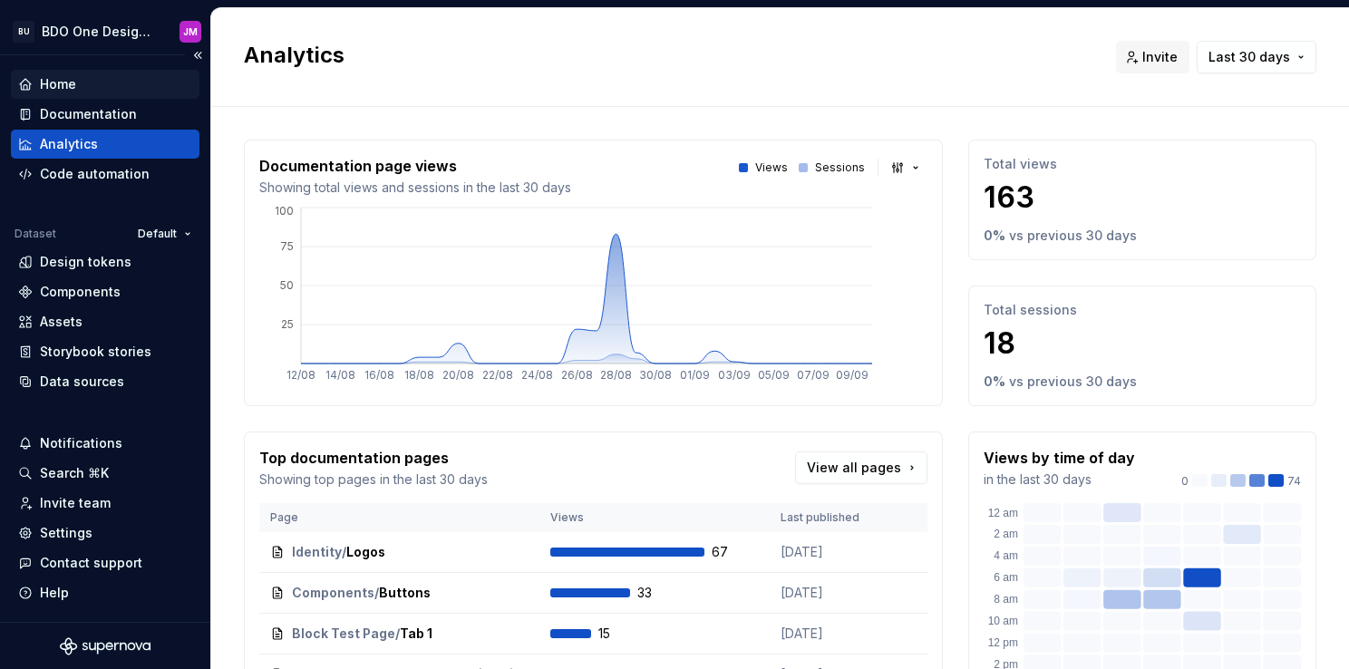
click at [64, 86] on div "Home" at bounding box center [58, 84] width 36 height 18
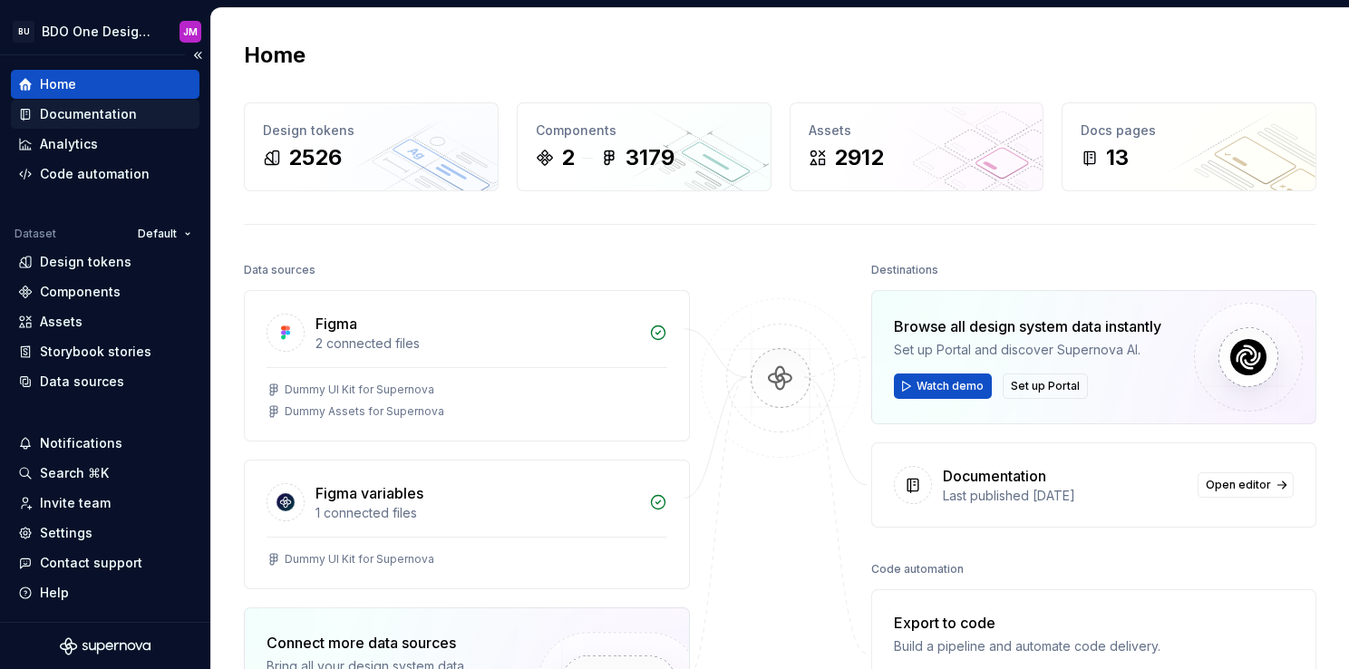
click at [112, 116] on div "Documentation" at bounding box center [88, 114] width 97 height 18
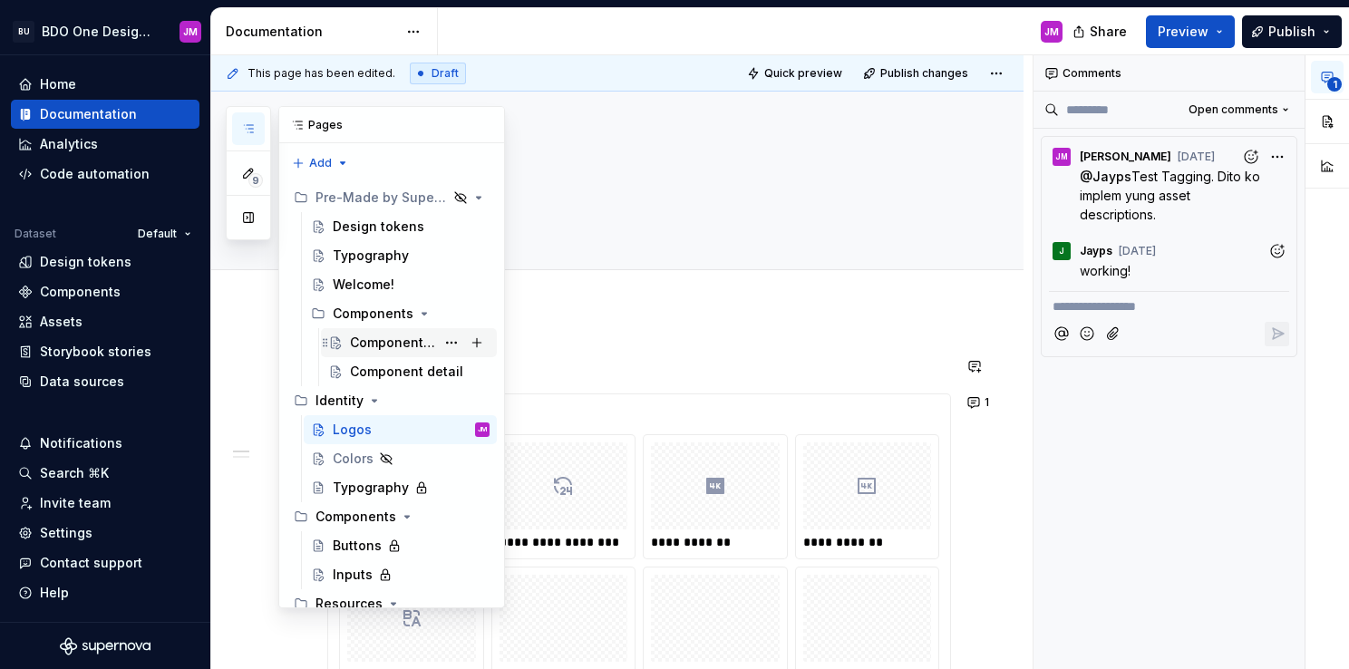
scroll to position [91, 0]
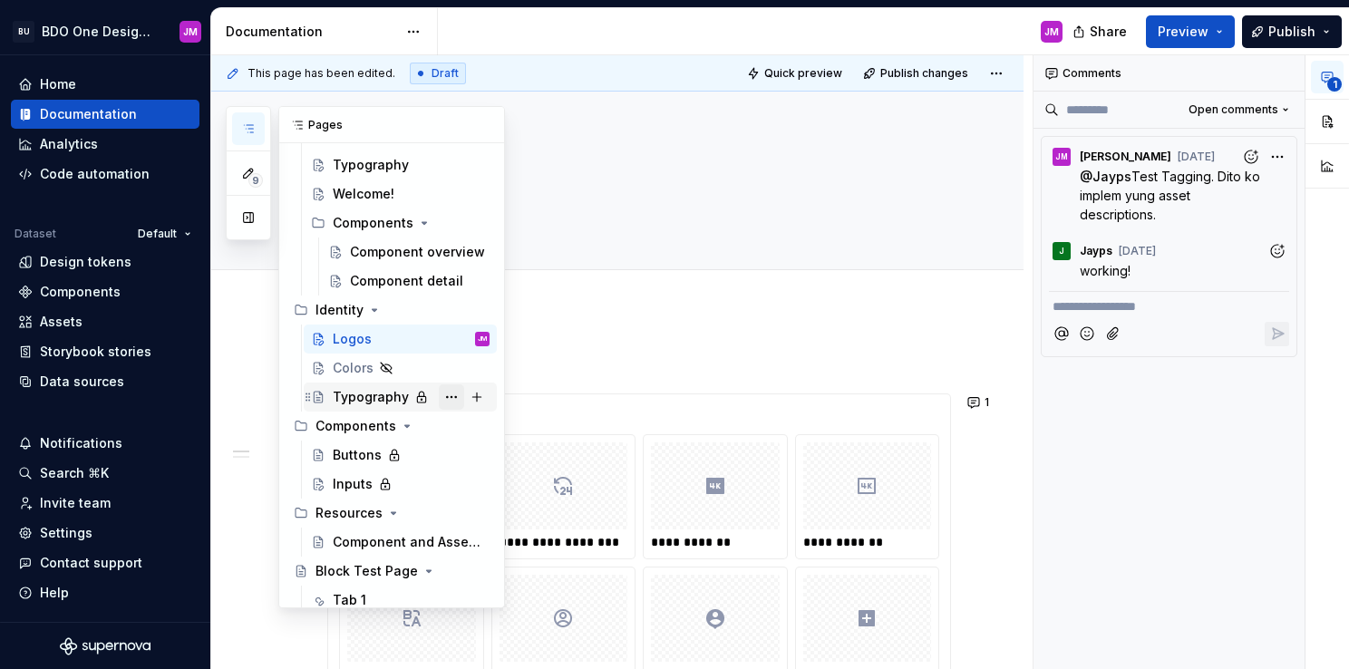
click at [443, 394] on button "Page tree" at bounding box center [451, 396] width 25 height 25
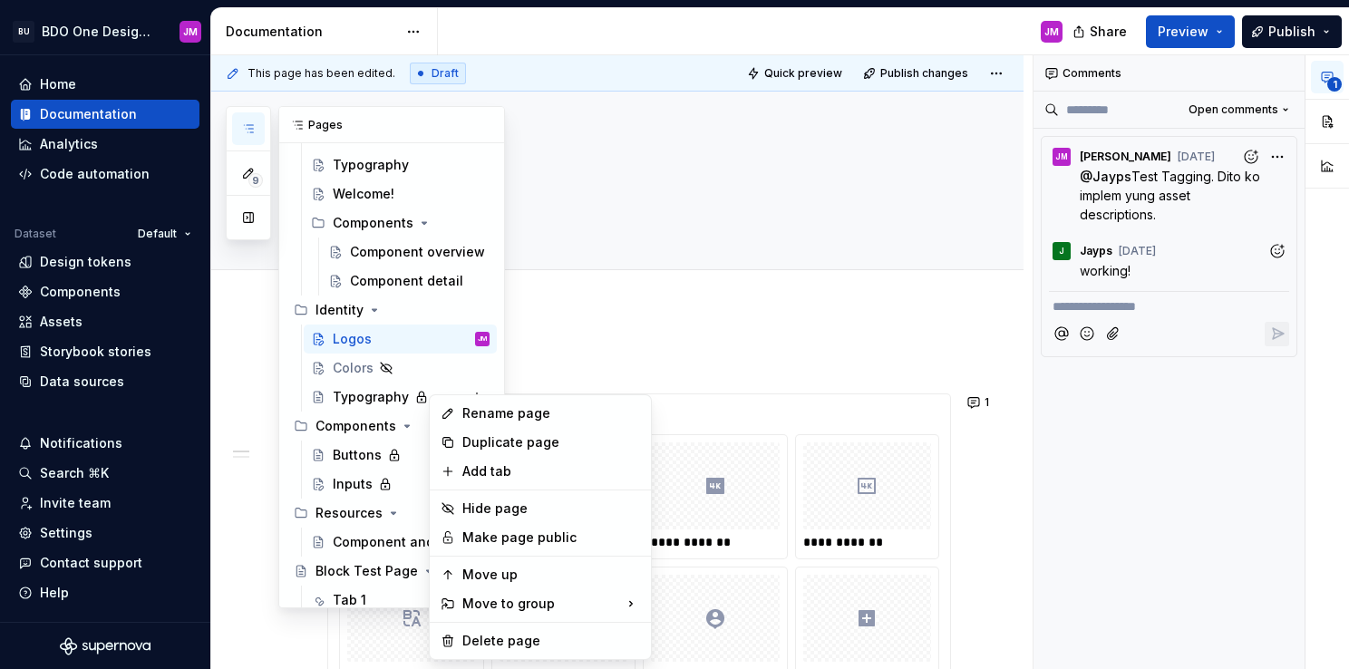
click at [377, 185] on div "9 Pages Add Accessibility guide for tree Page tree. Navigate the tree with the …" at bounding box center [365, 357] width 279 height 502
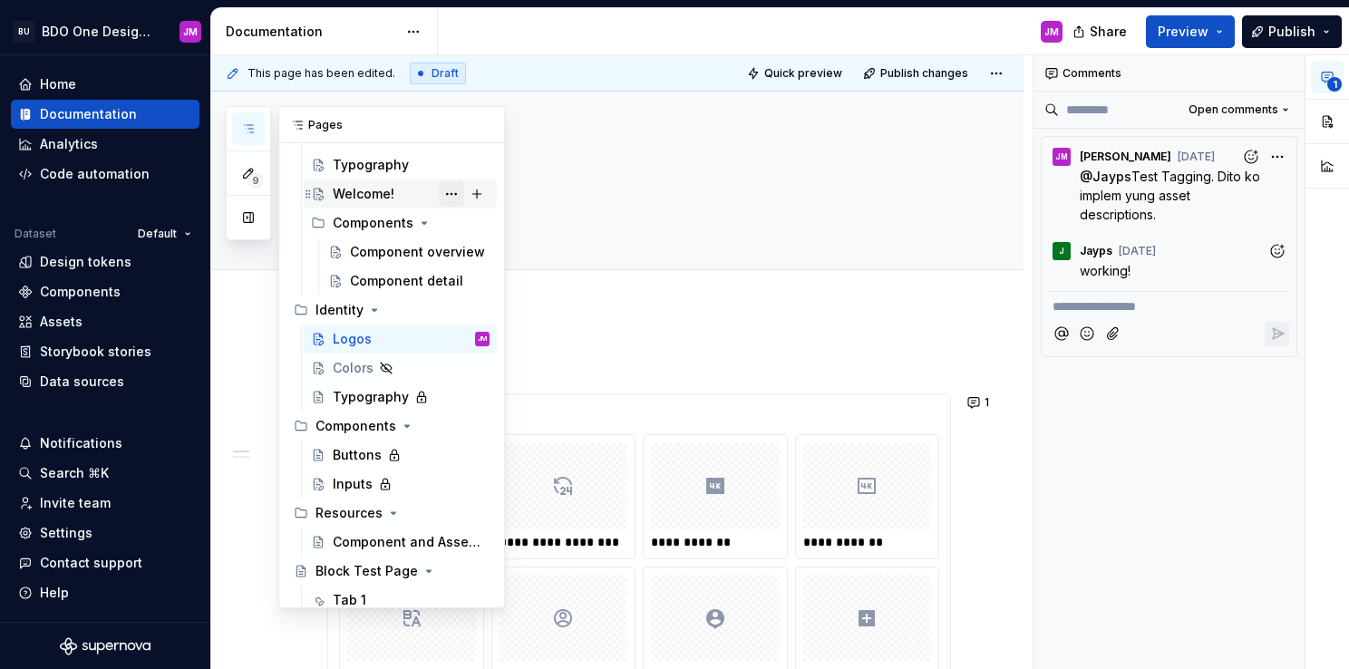
click at [443, 194] on button "Page tree" at bounding box center [451, 193] width 25 height 25
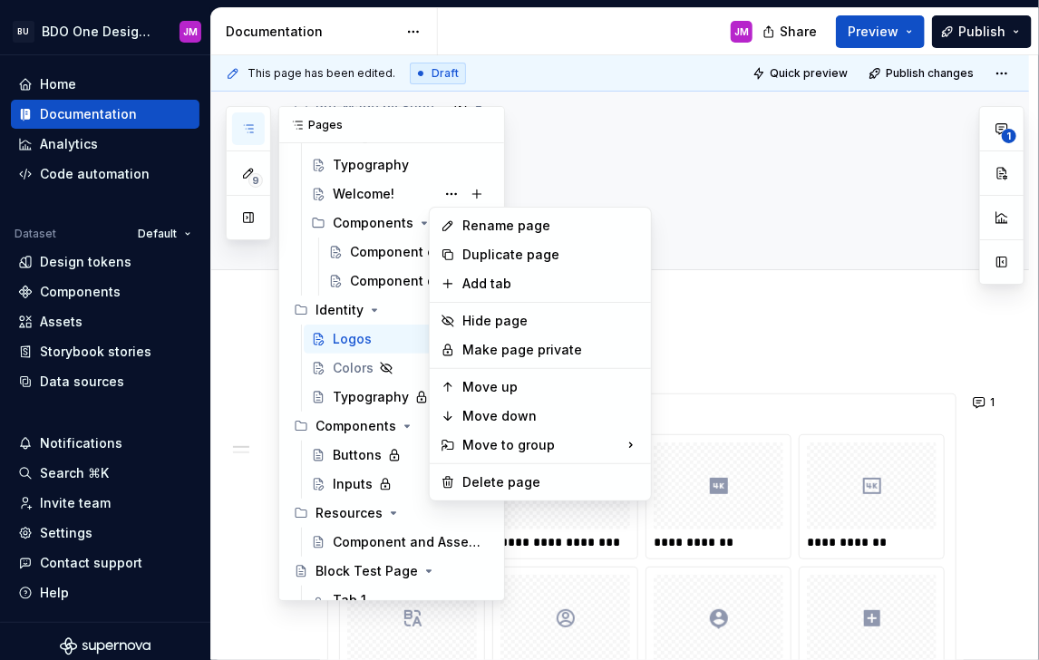
type textarea "*"
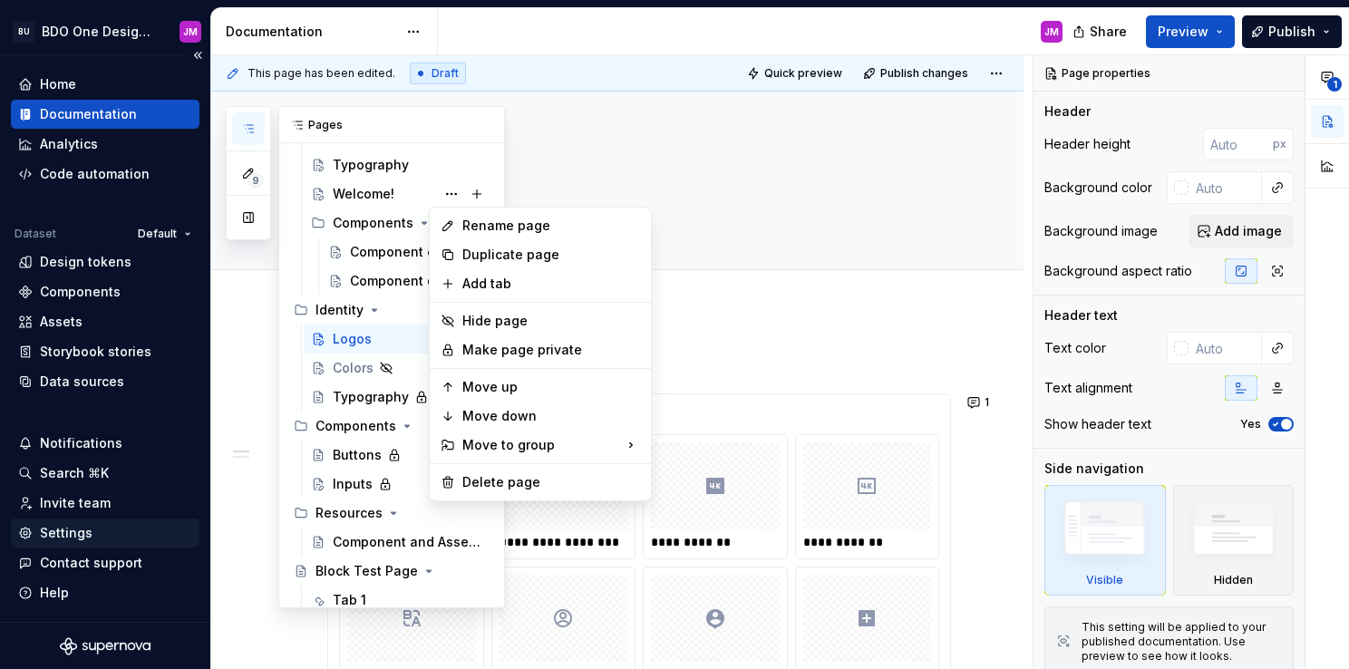
click at [74, 543] on html "BU BDO One Design System JM Home Documentation Analytics Code automation Datase…" at bounding box center [674, 334] width 1349 height 669
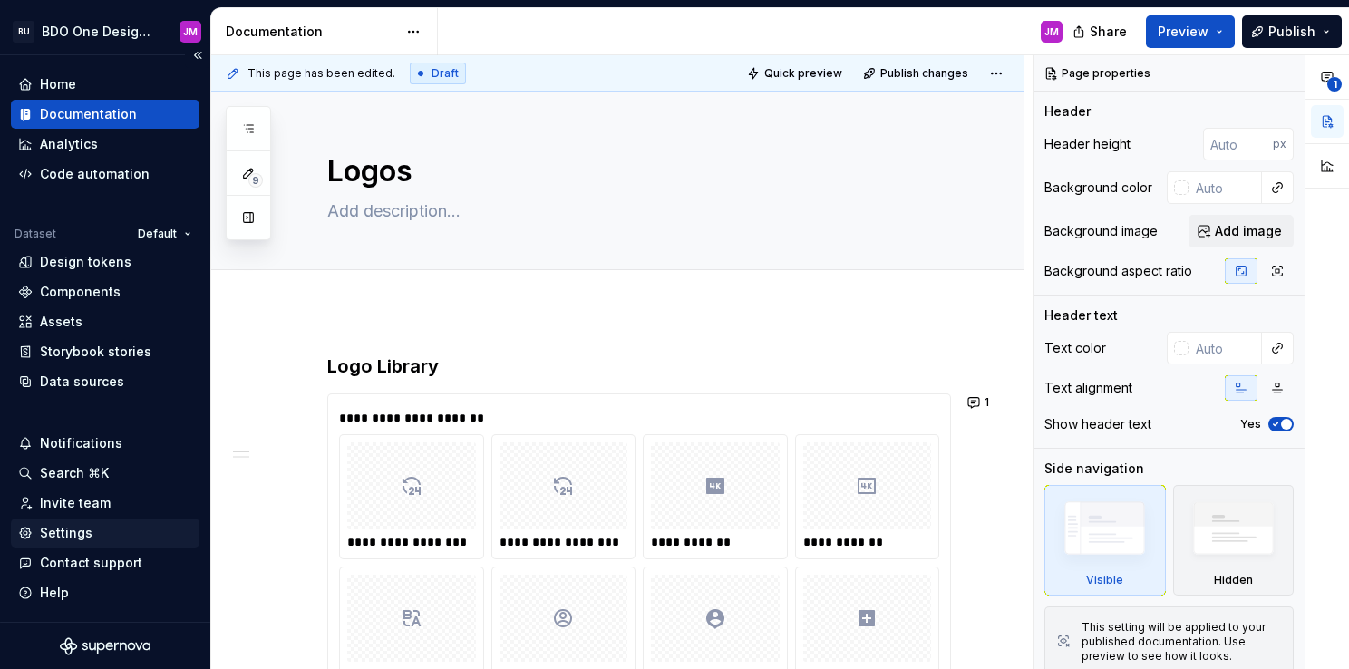
click at [81, 533] on div "Settings" at bounding box center [66, 533] width 53 height 18
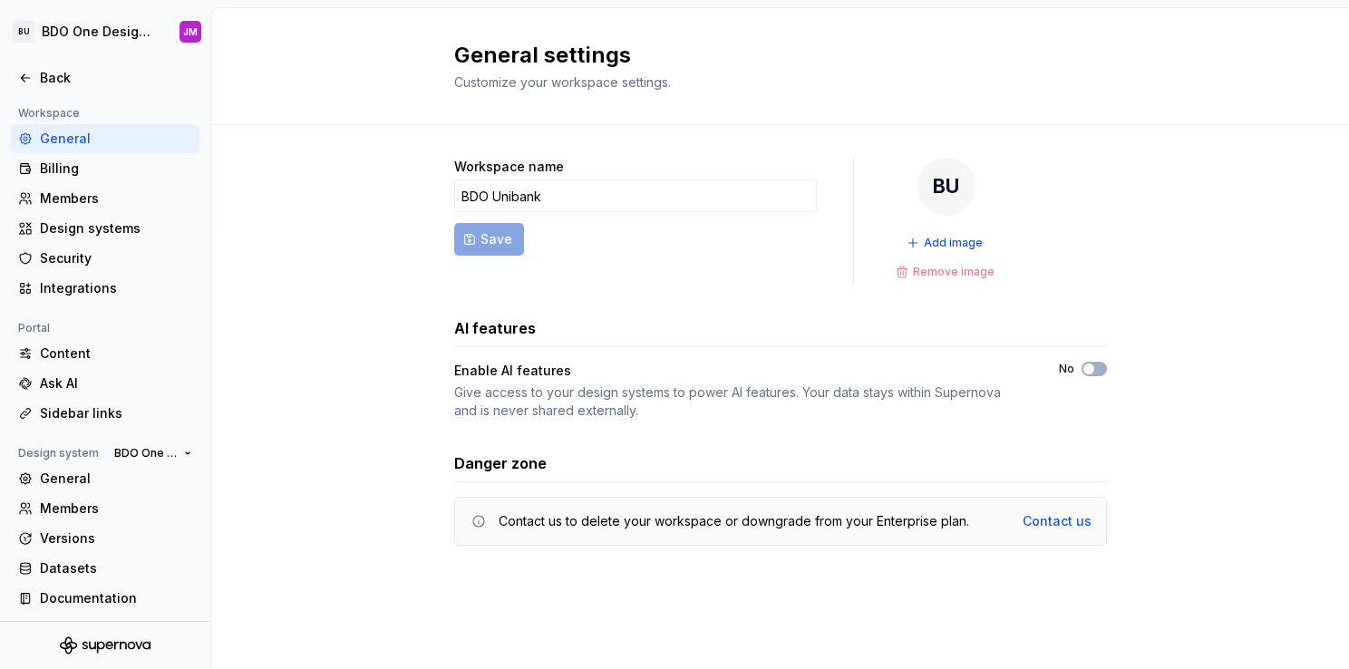
scroll to position [129, 0]
click at [81, 473] on div "General" at bounding box center [116, 477] width 152 height 18
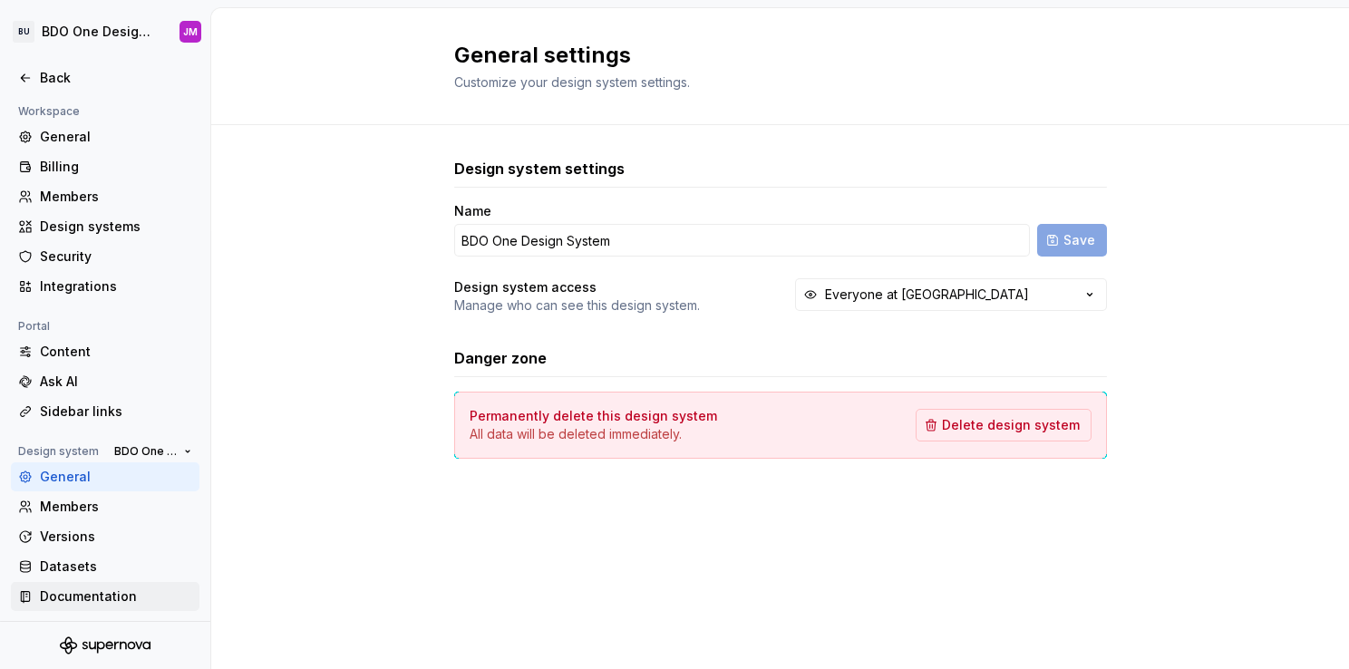
click at [90, 589] on div "Documentation" at bounding box center [116, 597] width 152 height 18
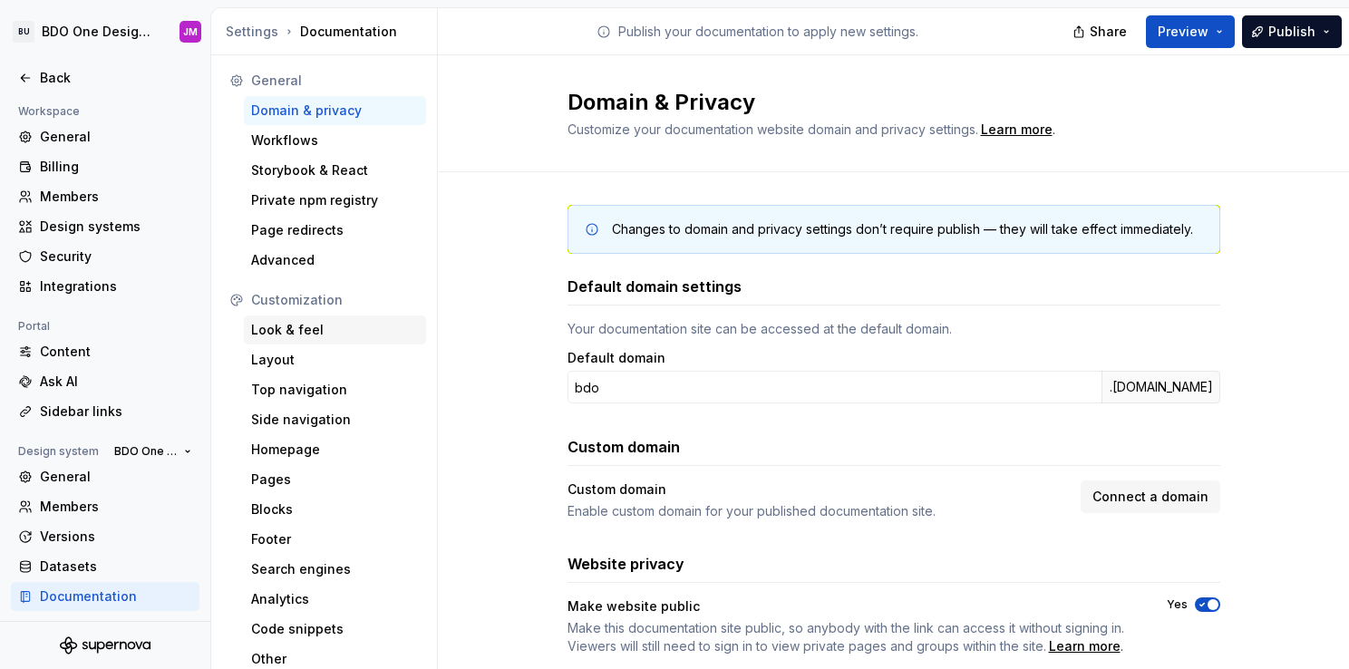
click at [312, 331] on div "Look & feel" at bounding box center [335, 330] width 168 height 18
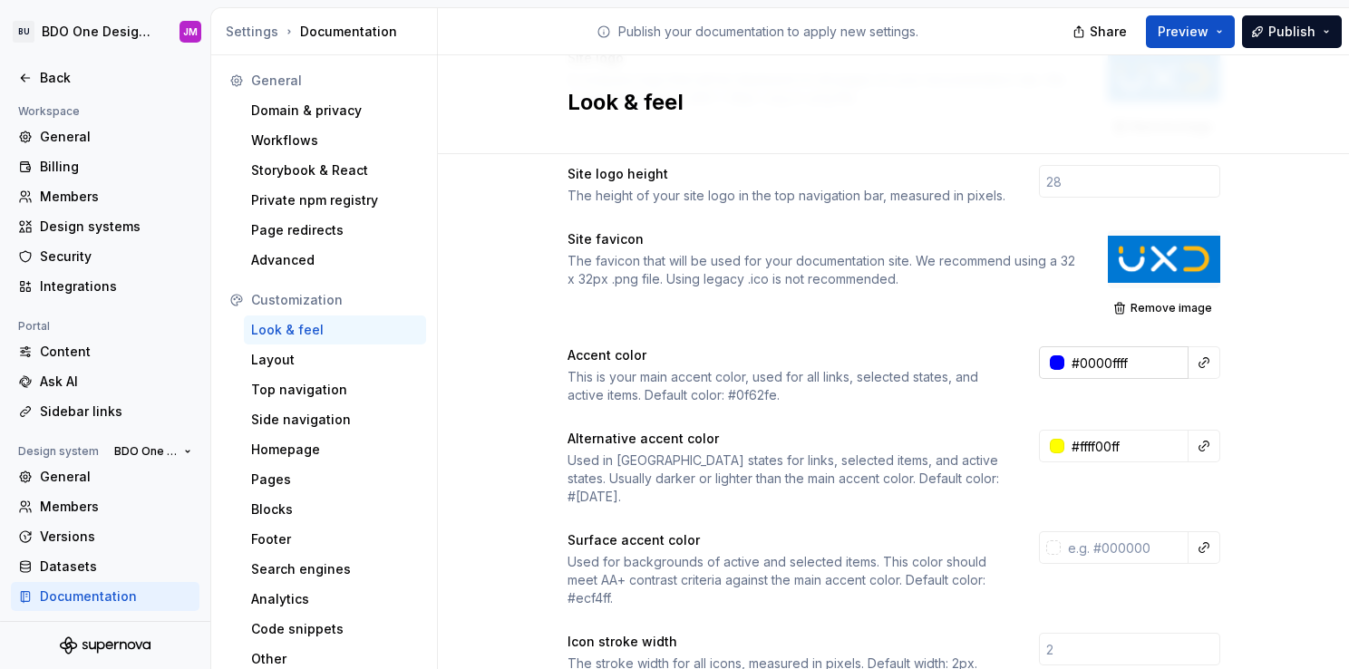
scroll to position [181, 0]
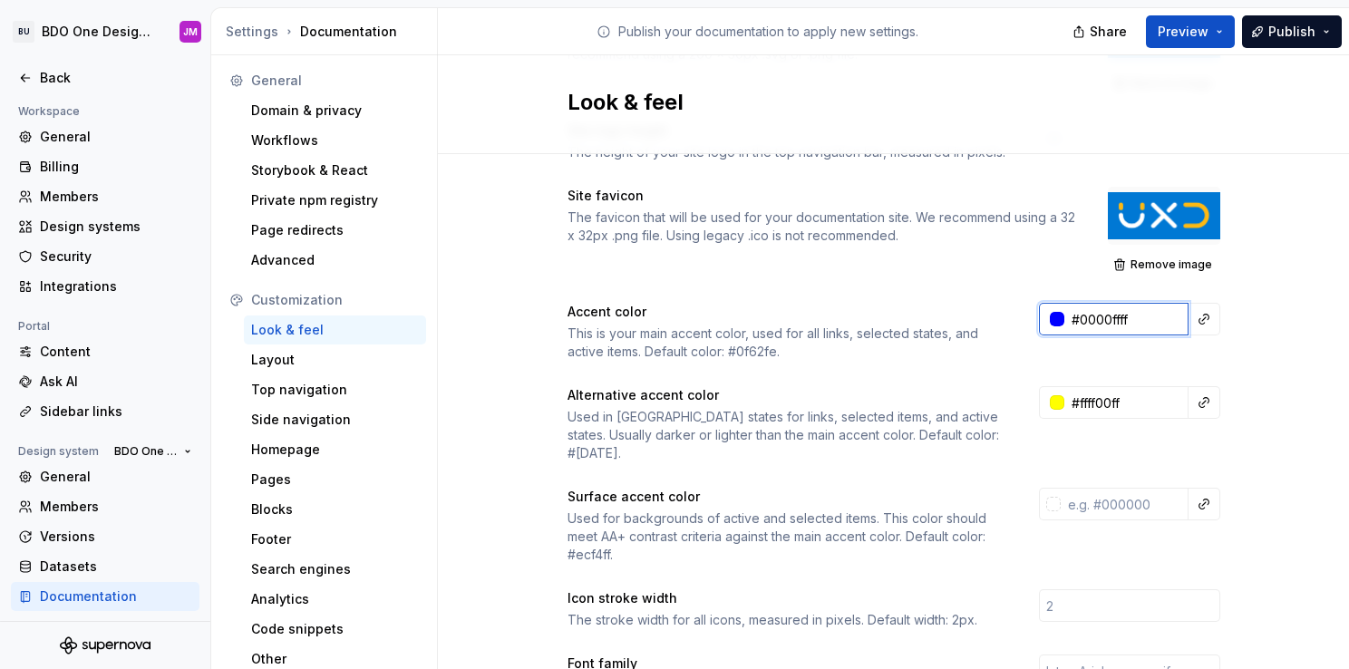
click at [1139, 306] on input "#0000ffff" at bounding box center [1127, 319] width 124 height 33
type input "#0000FFFF"
click at [1208, 325] on button "button" at bounding box center [1204, 319] width 25 height 25
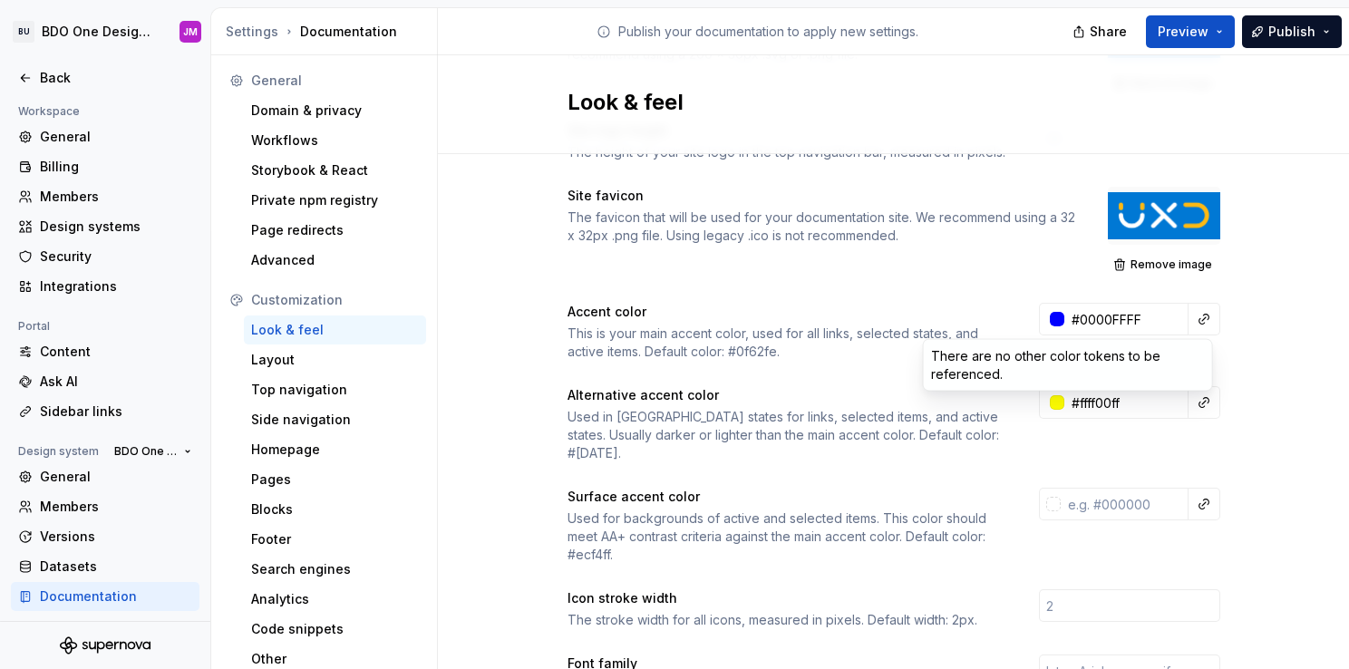
click at [629, 330] on html "BU BDO One Design System JM Back Account Profile Authentication Notifications W…" at bounding box center [674, 334] width 1349 height 669
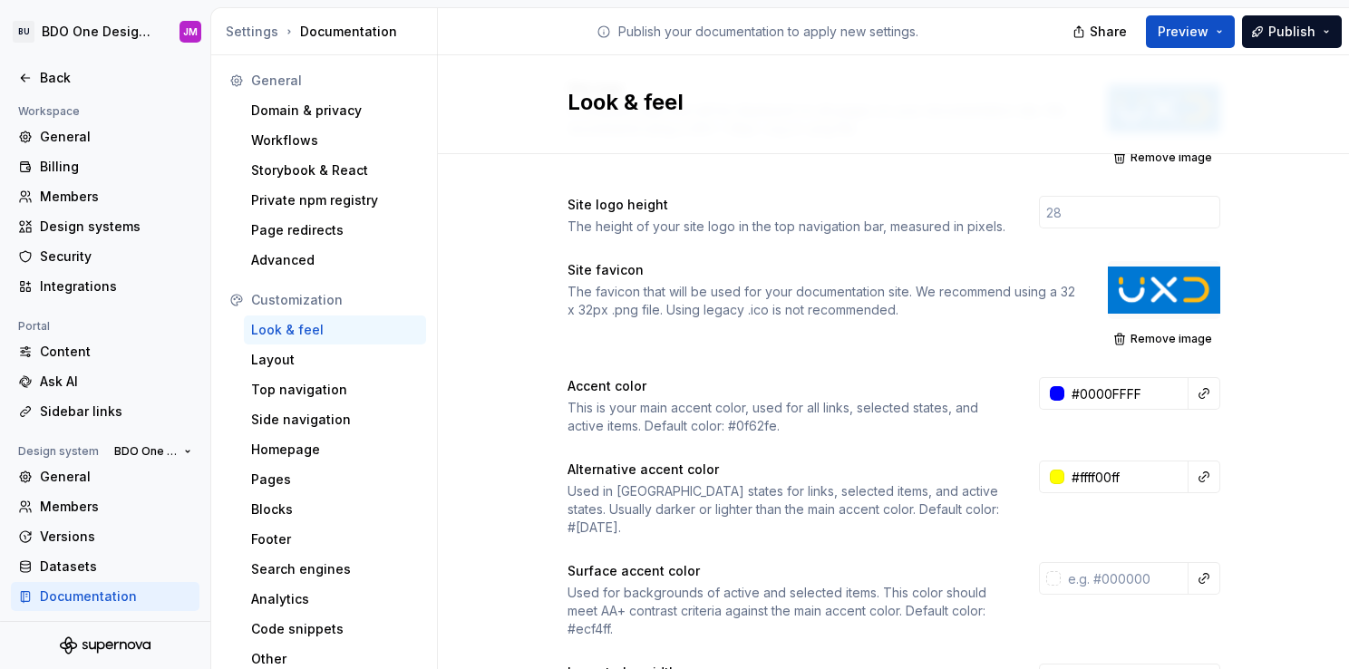
scroll to position [0, 0]
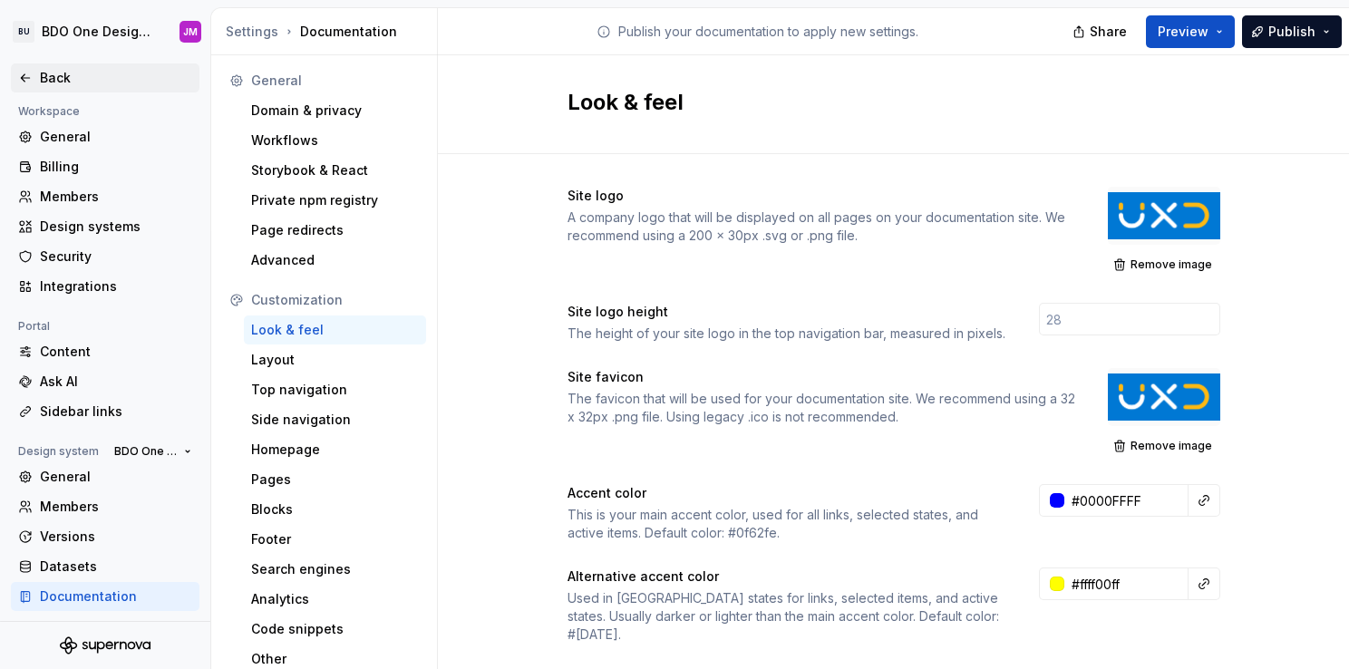
click at [44, 81] on div "Back" at bounding box center [116, 78] width 152 height 18
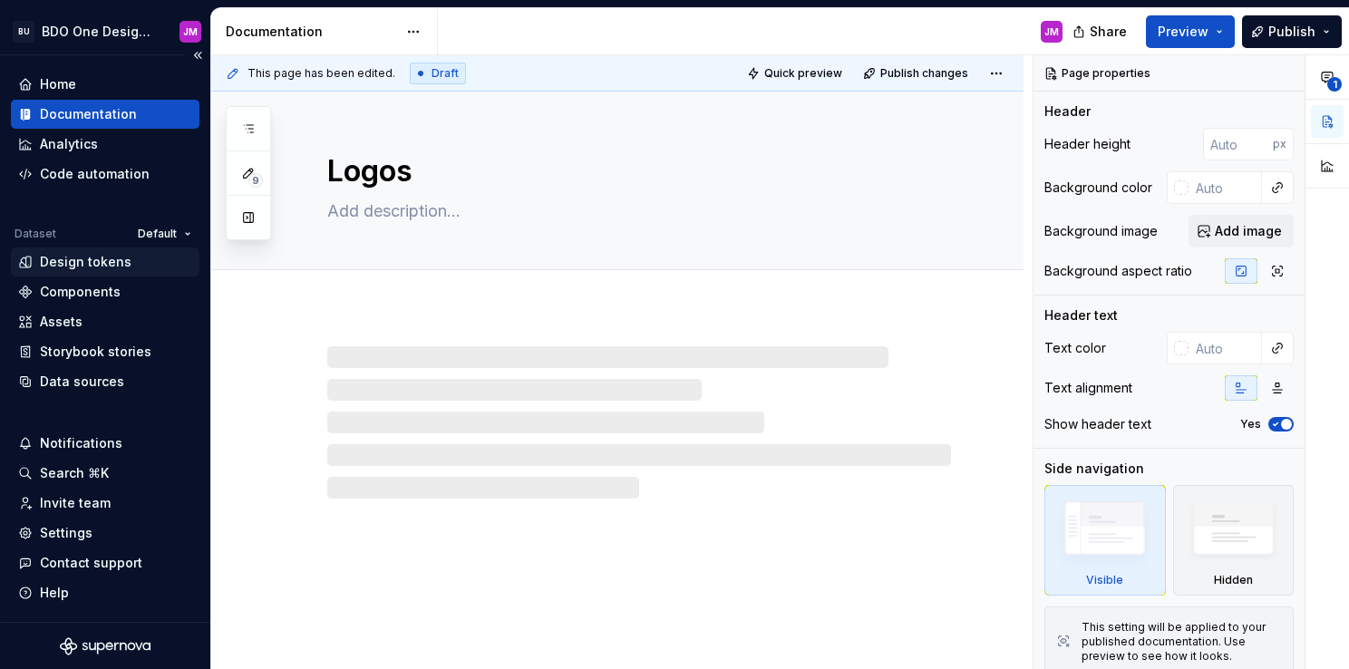
click at [81, 261] on div "Design tokens" at bounding box center [86, 262] width 92 height 18
type textarea "*"
click at [65, 256] on div "Design tokens" at bounding box center [86, 262] width 92 height 18
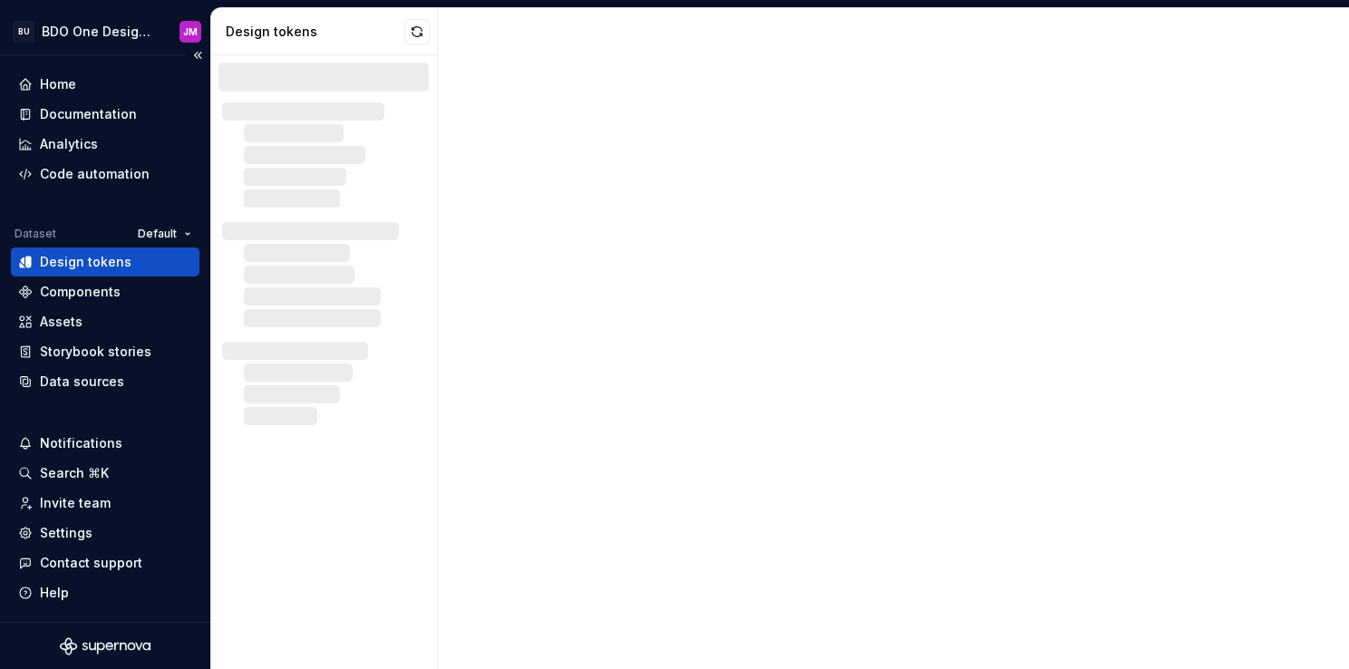
click at [134, 259] on div "Design tokens" at bounding box center [105, 262] width 174 height 18
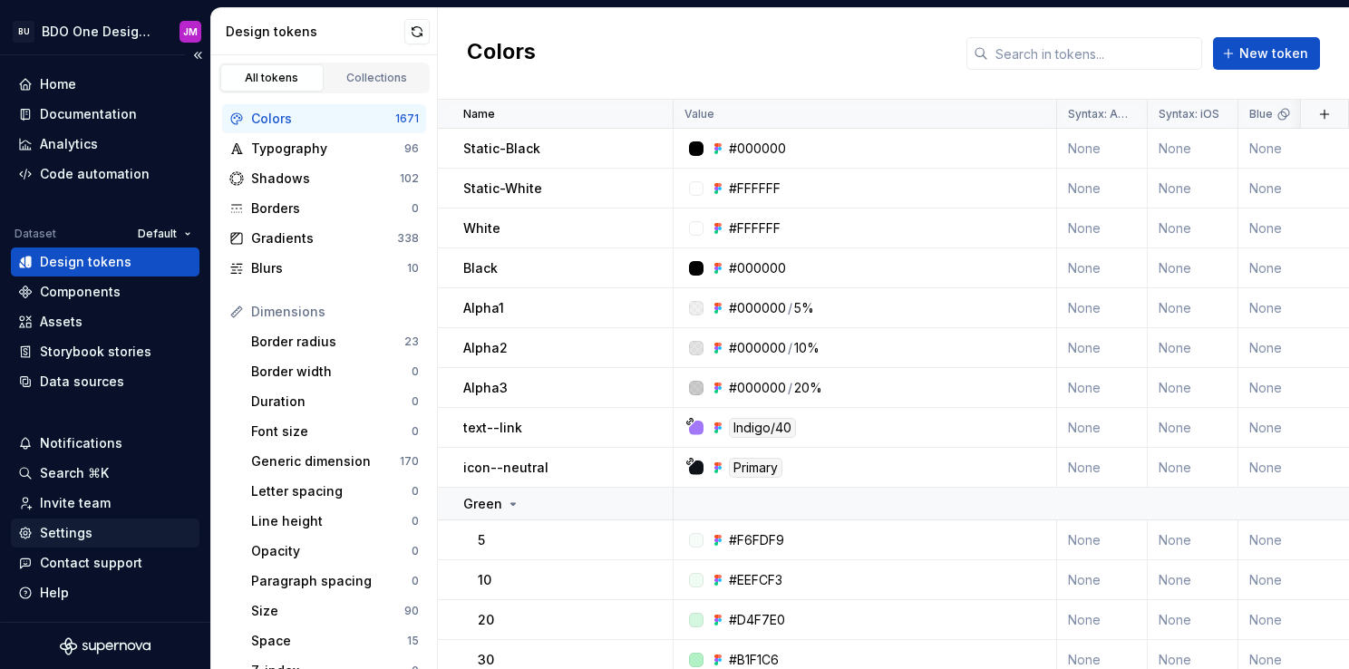
click at [81, 535] on div "Settings" at bounding box center [66, 533] width 53 height 18
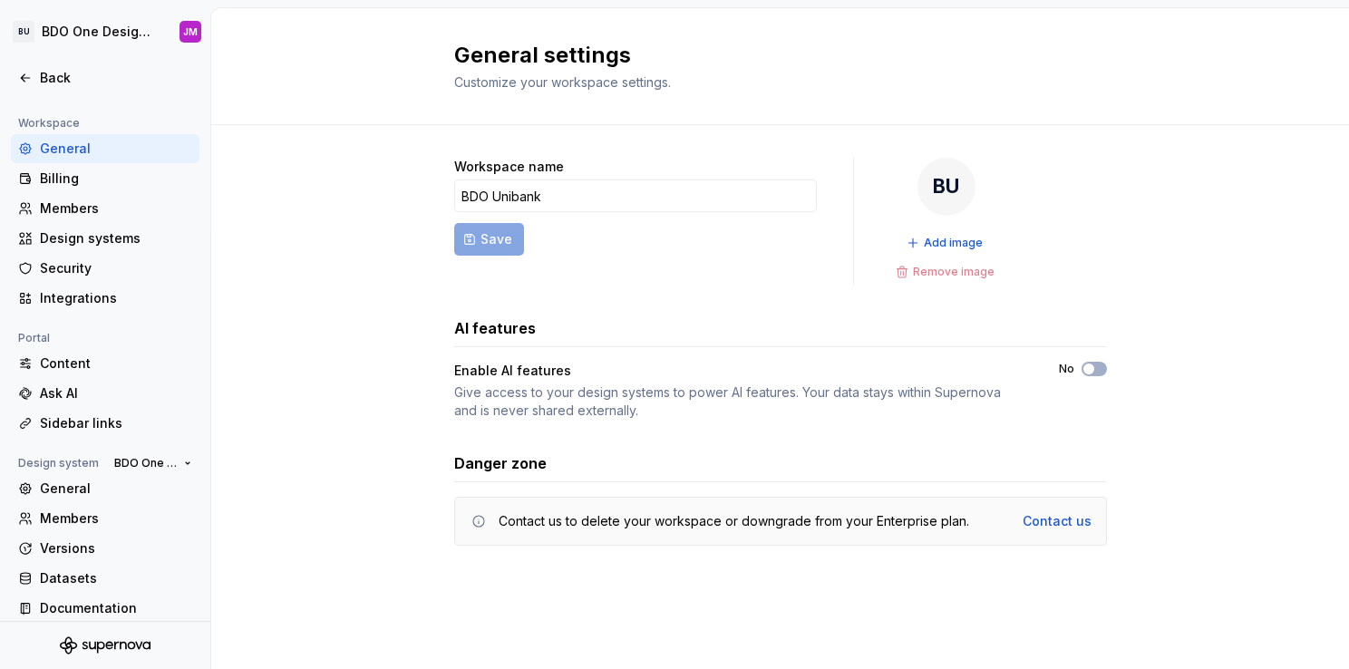
scroll to position [129, 0]
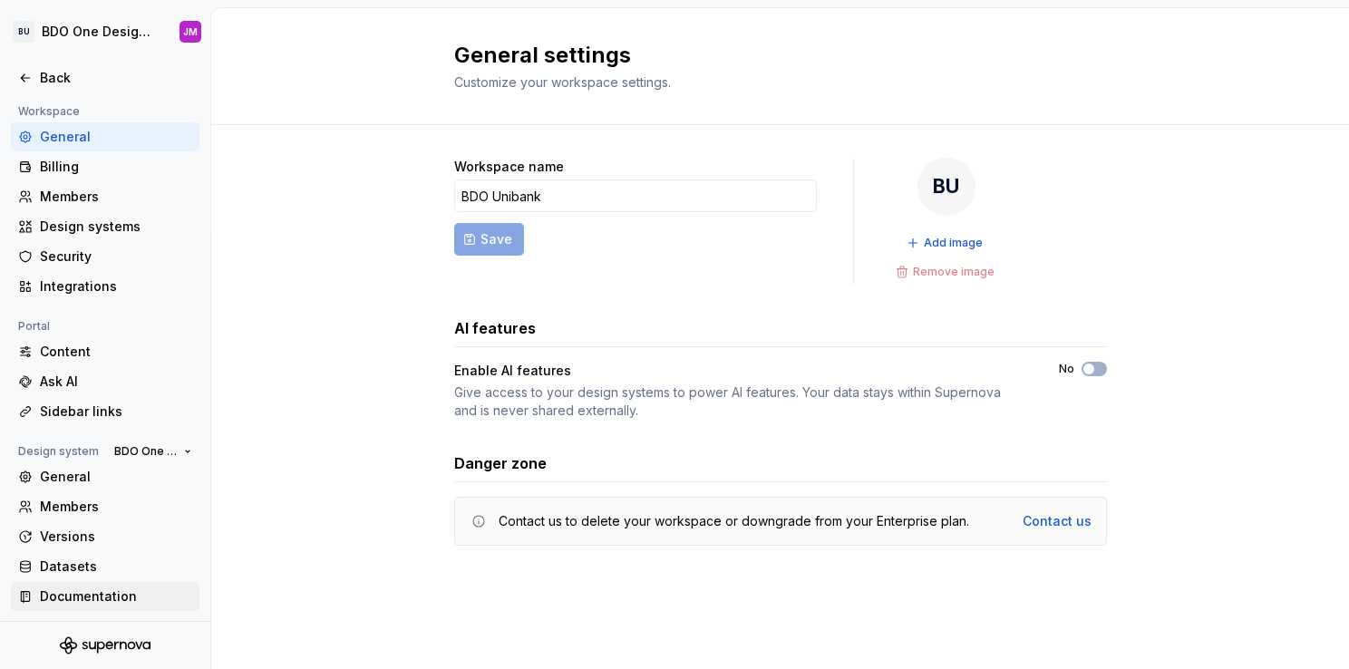
click at [102, 591] on div "Documentation" at bounding box center [116, 597] width 152 height 18
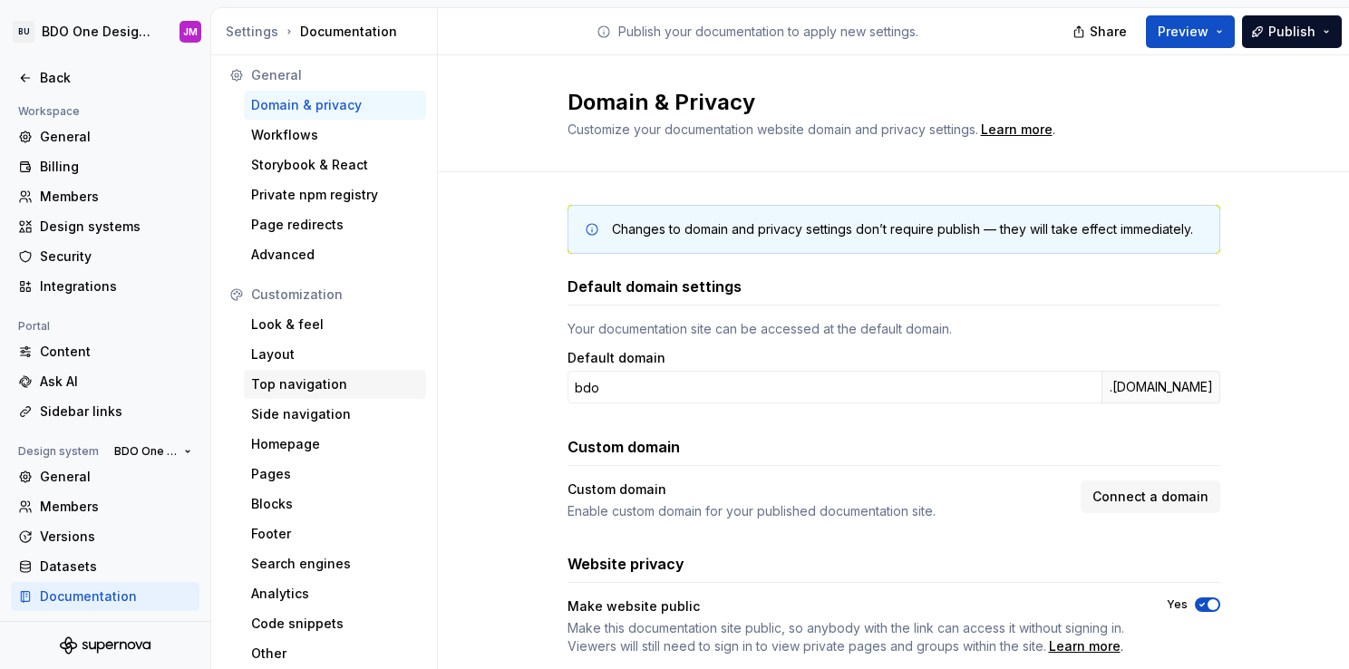
scroll to position [7, 0]
click at [290, 250] on div "Advanced" at bounding box center [335, 253] width 168 height 18
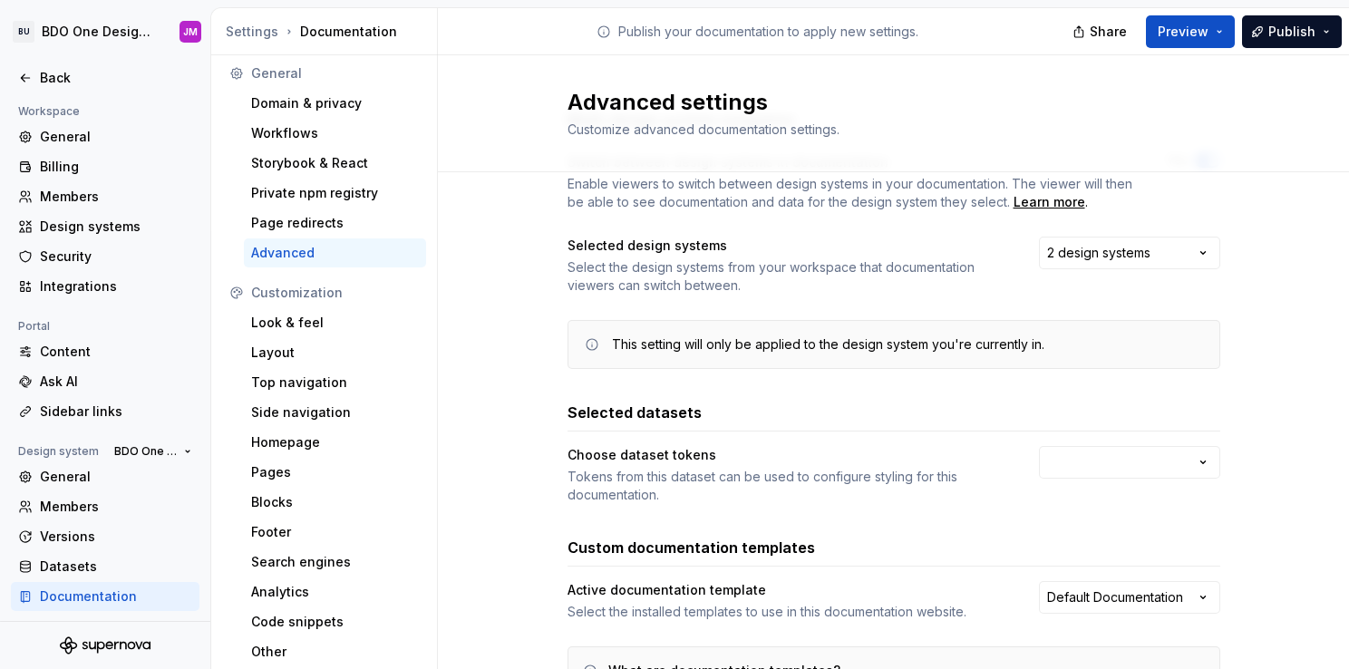
scroll to position [181, 0]
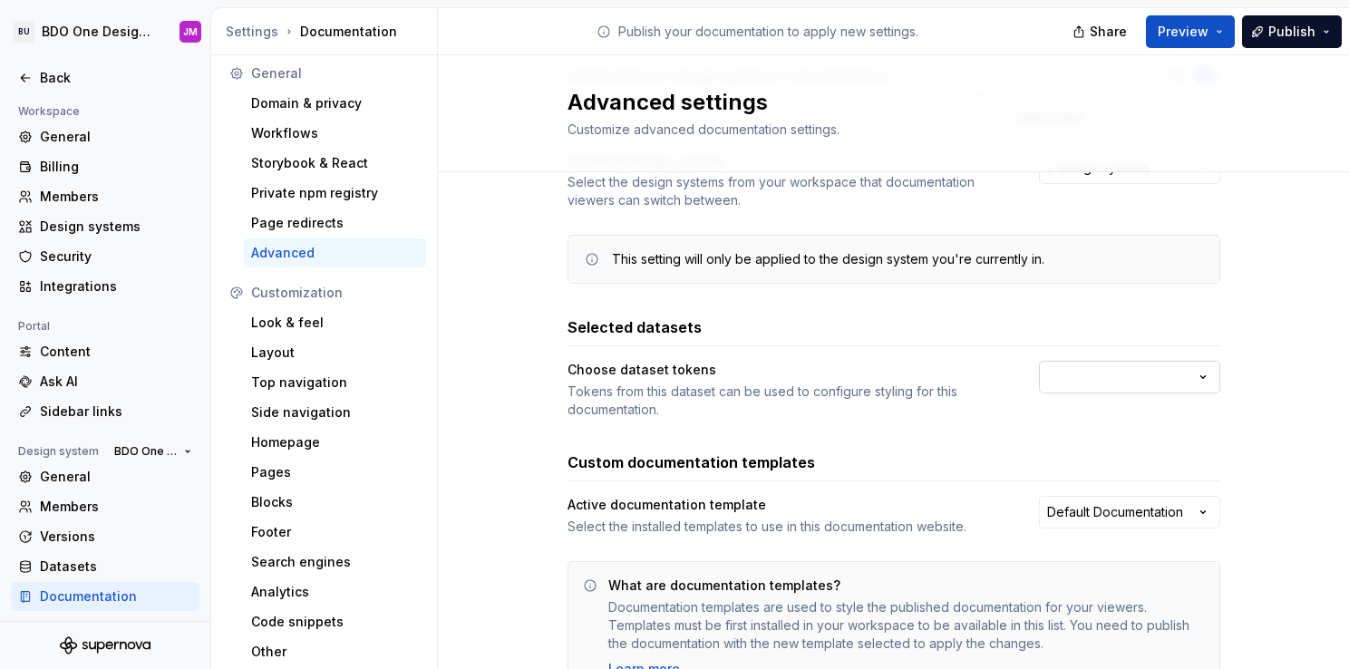
click at [1063, 386] on html "BU BDO One Design System JM Back Account Profile Authentication Notifications W…" at bounding box center [674, 334] width 1349 height 669
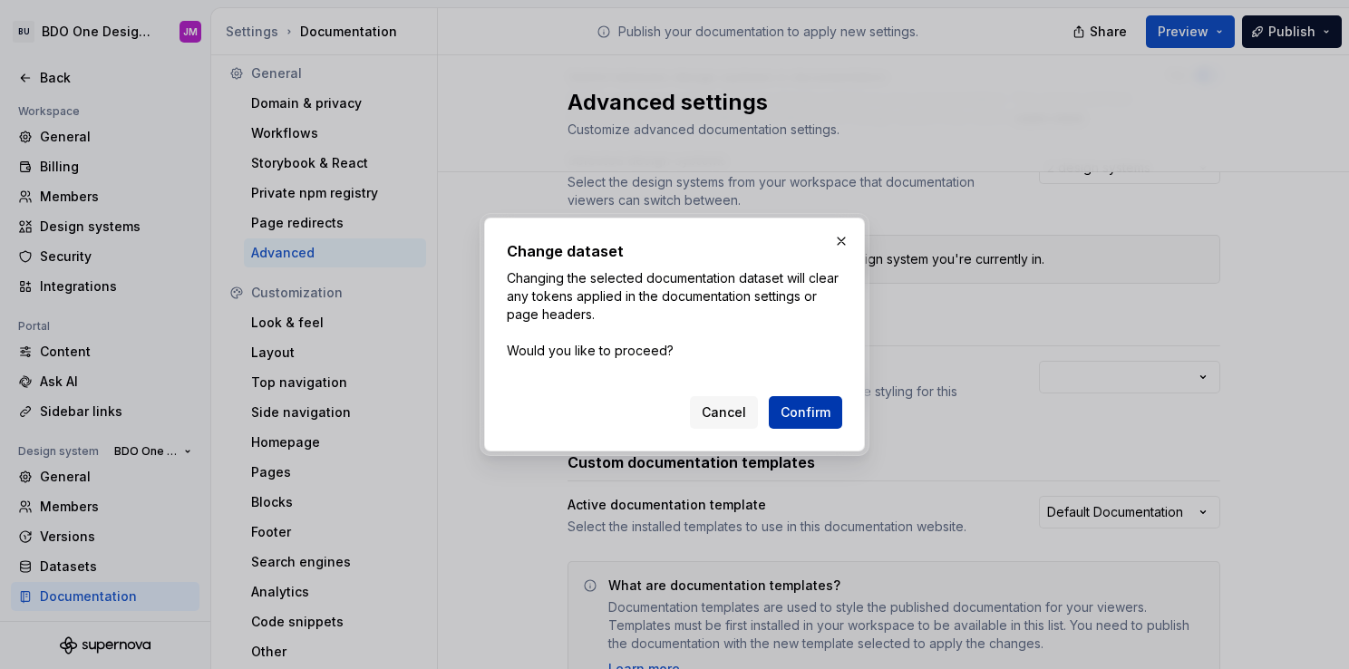
click at [791, 414] on span "Confirm" at bounding box center [806, 413] width 50 height 18
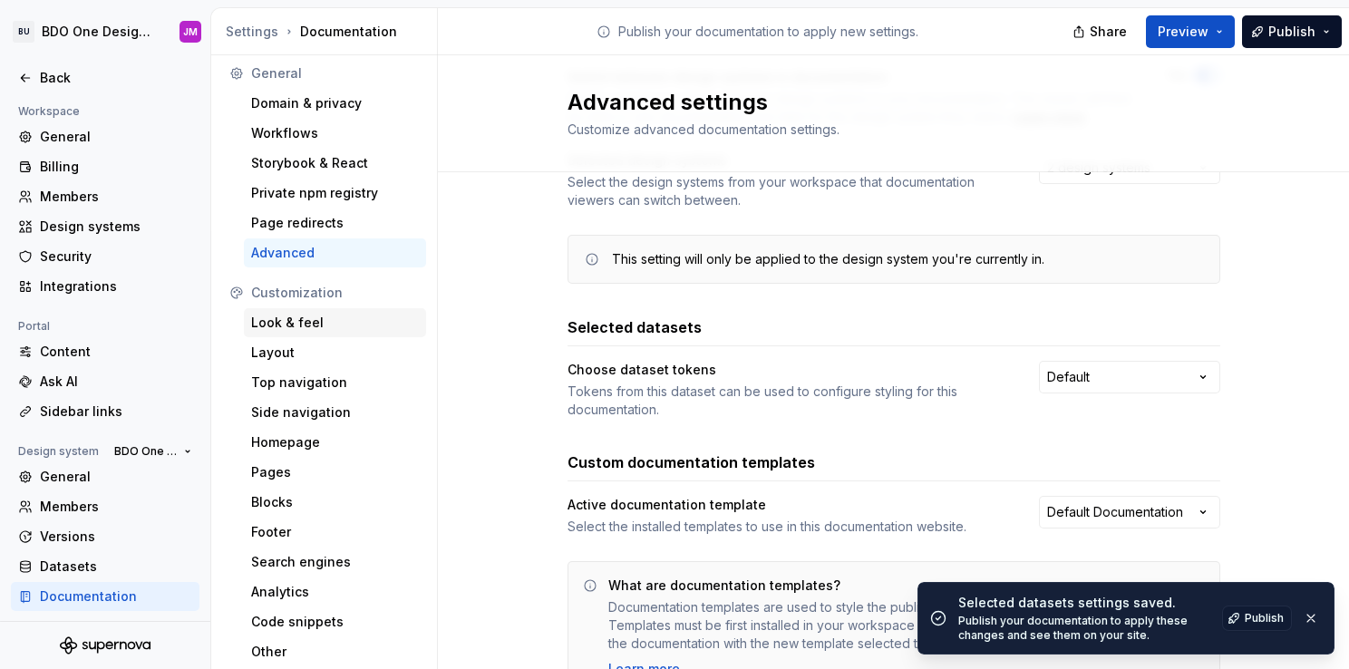
click at [315, 314] on div "Look & feel" at bounding box center [335, 323] width 168 height 18
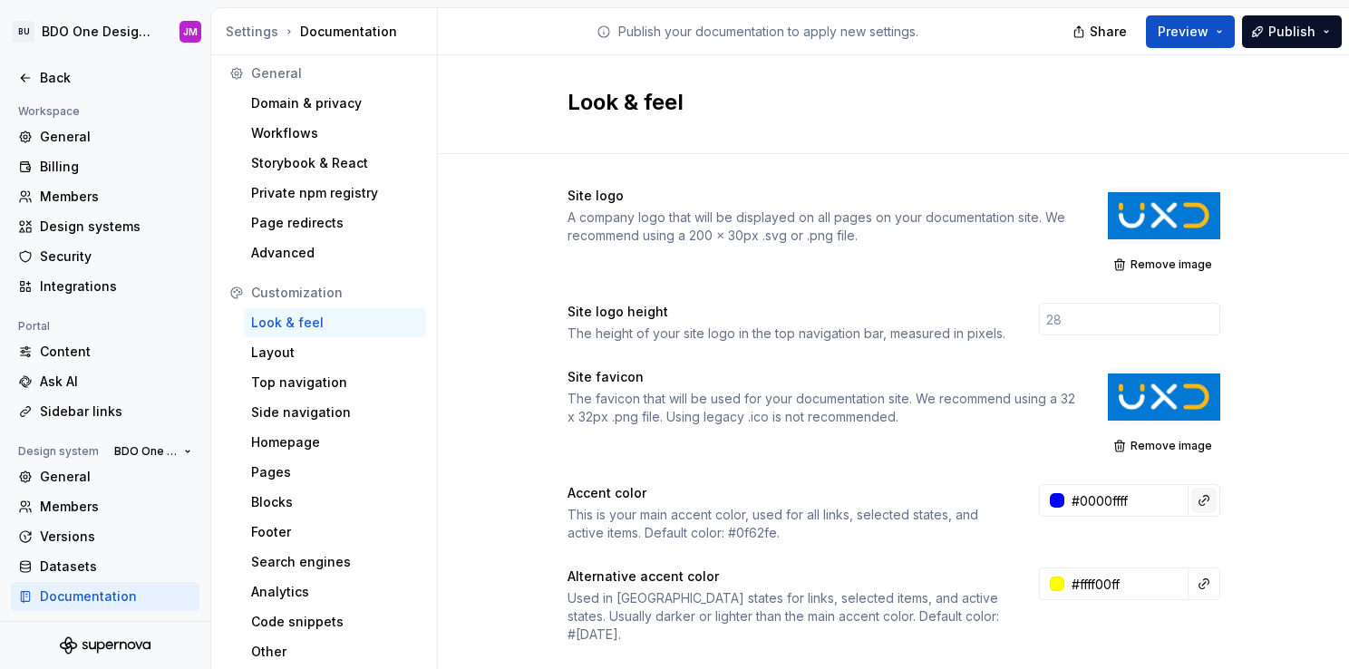
type input "#0000FFFF"
click at [1207, 505] on button "button" at bounding box center [1204, 500] width 25 height 25
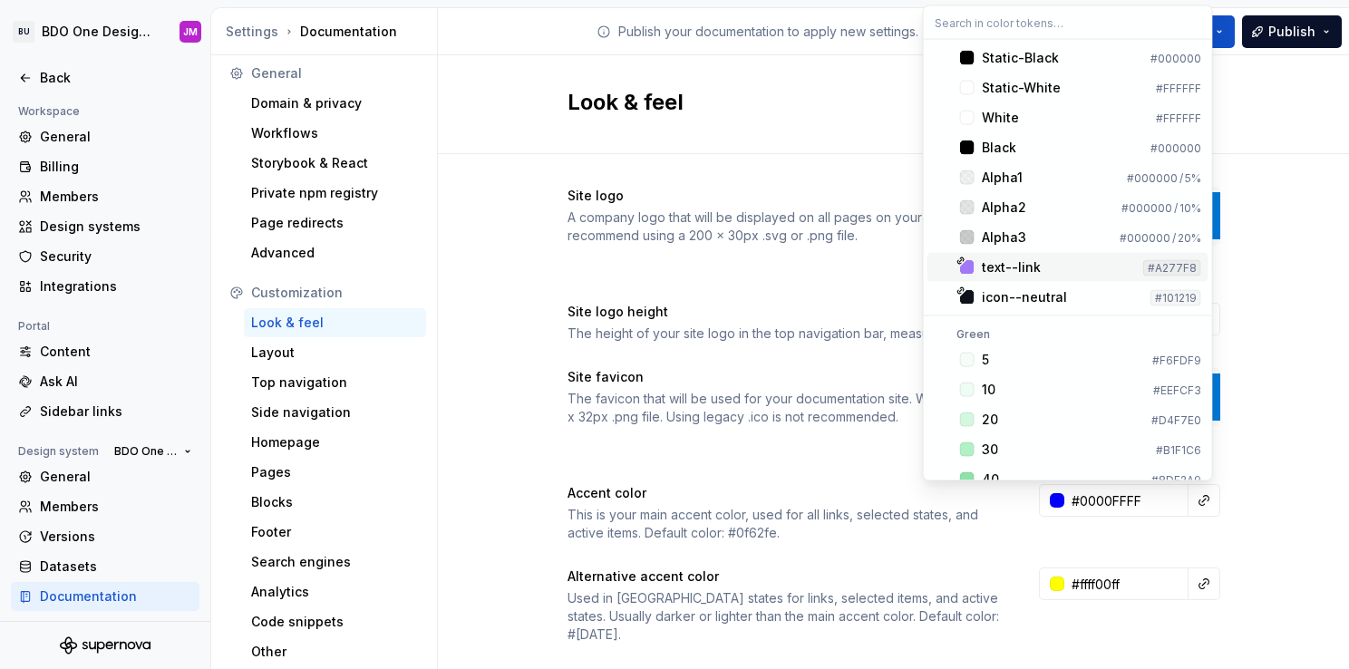
click at [507, 478] on html "BU BDO One Design System JM Back Account Profile Authentication Notifications W…" at bounding box center [674, 334] width 1349 height 669
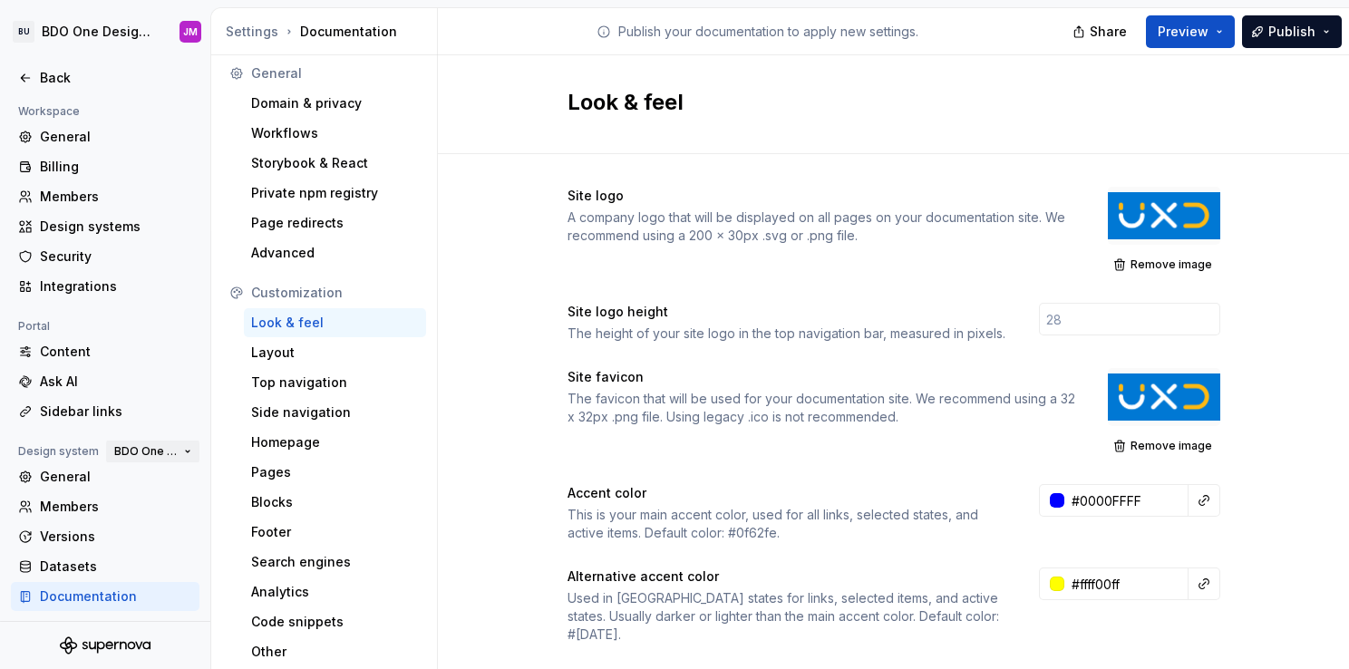
click at [178, 450] on button "BDO One Design System" at bounding box center [152, 451] width 93 height 25
click at [45, 82] on div "Back" at bounding box center [116, 78] width 152 height 18
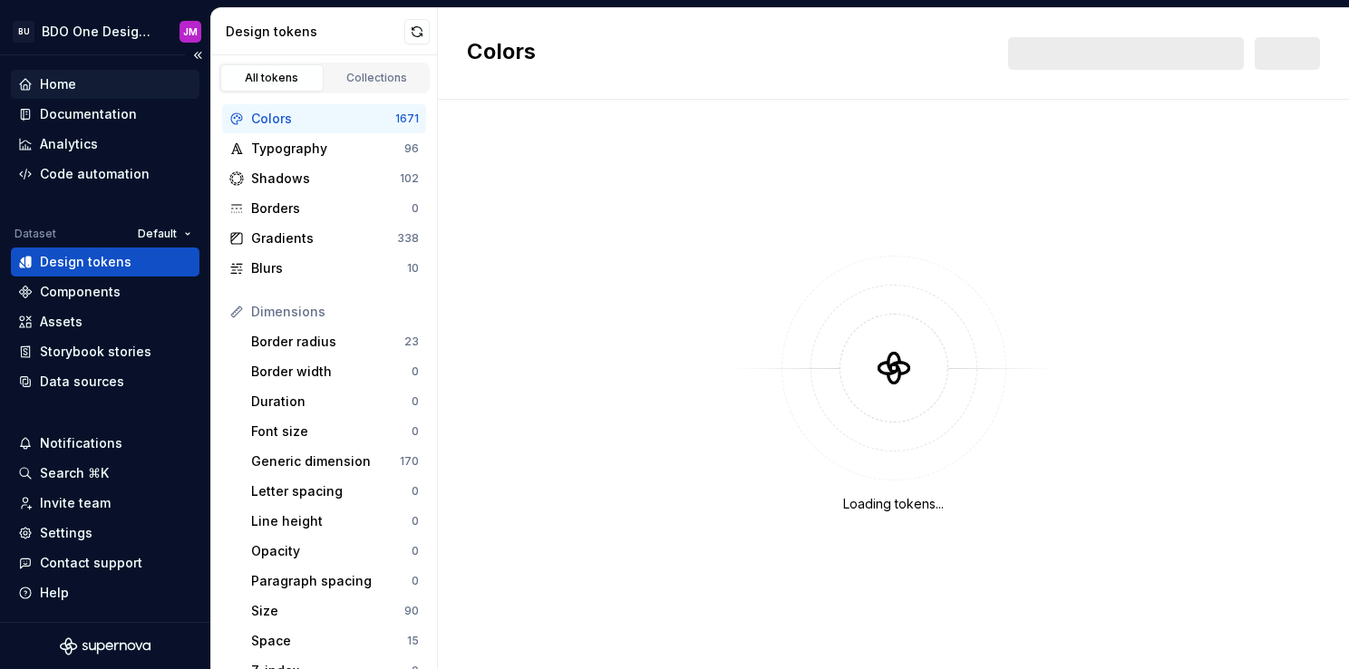
click at [48, 89] on div "Home" at bounding box center [58, 84] width 36 height 18
